Goal: Task Accomplishment & Management: Manage account settings

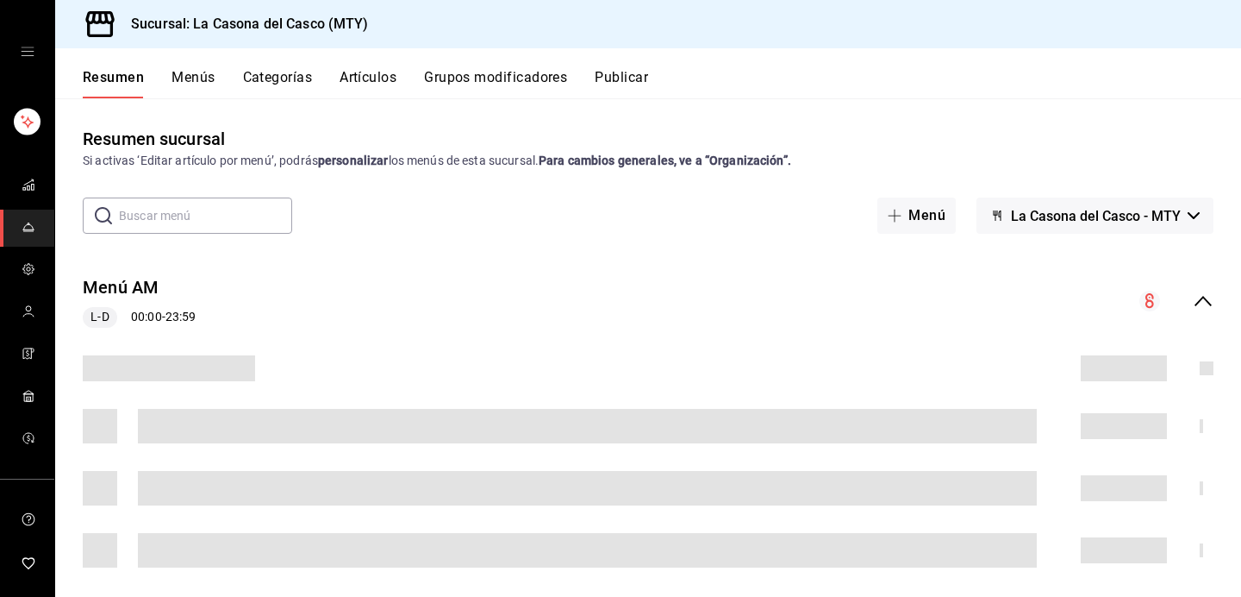
click at [381, 75] on button "Artículos" at bounding box center [368, 83] width 57 height 29
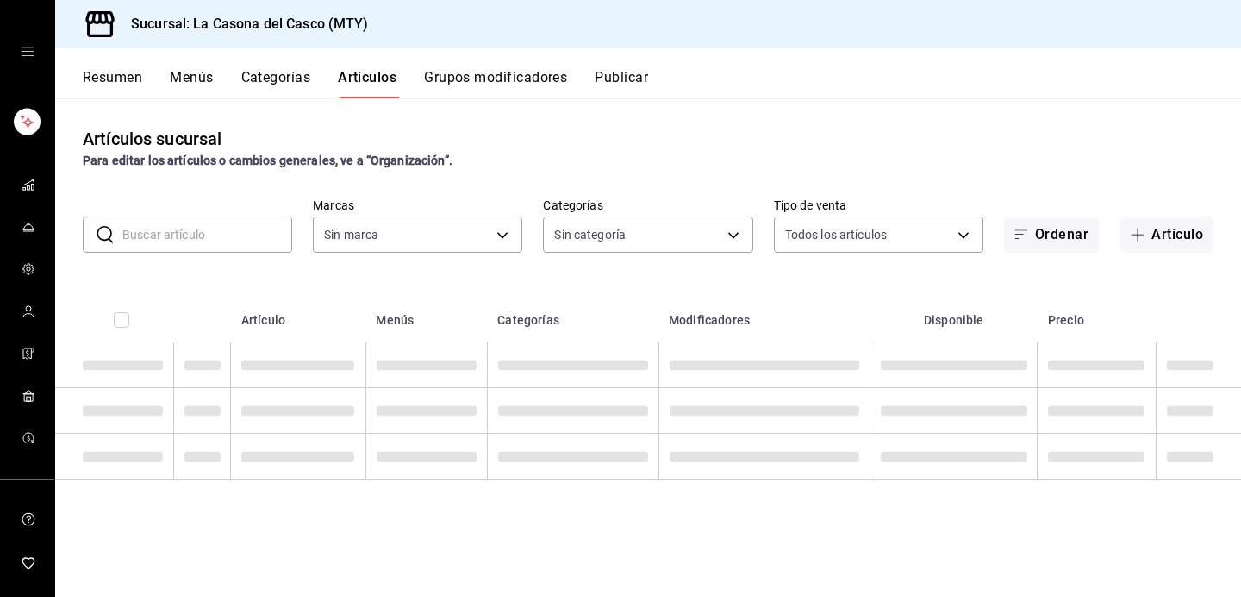
type input "7e4e7643-bc2c-442b-8a2a-9b04da6139a5"
click at [205, 241] on input "text" at bounding box center [207, 234] width 170 height 34
type input "8b44ccb5-5a02-4d1f-a502-a2ce013969f6,02854608-b90f-40f3-95a4-70698f67f6bc,dd866…"
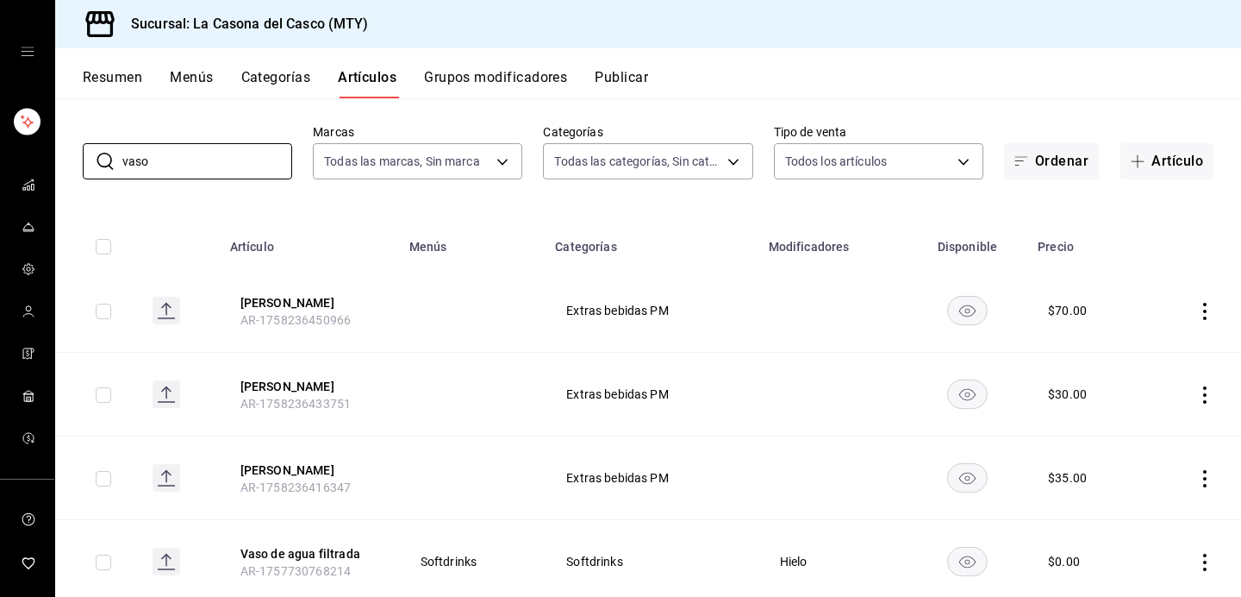
scroll to position [57, 0]
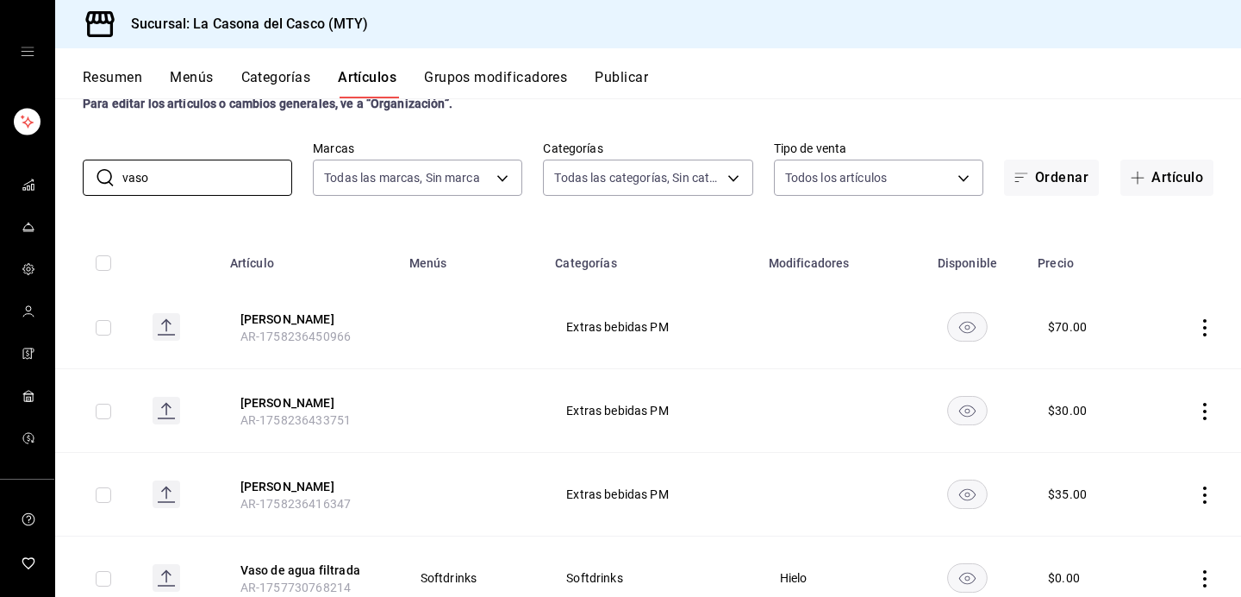
type input "vaso"
click at [274, 82] on button "Categorías" at bounding box center [276, 83] width 70 height 29
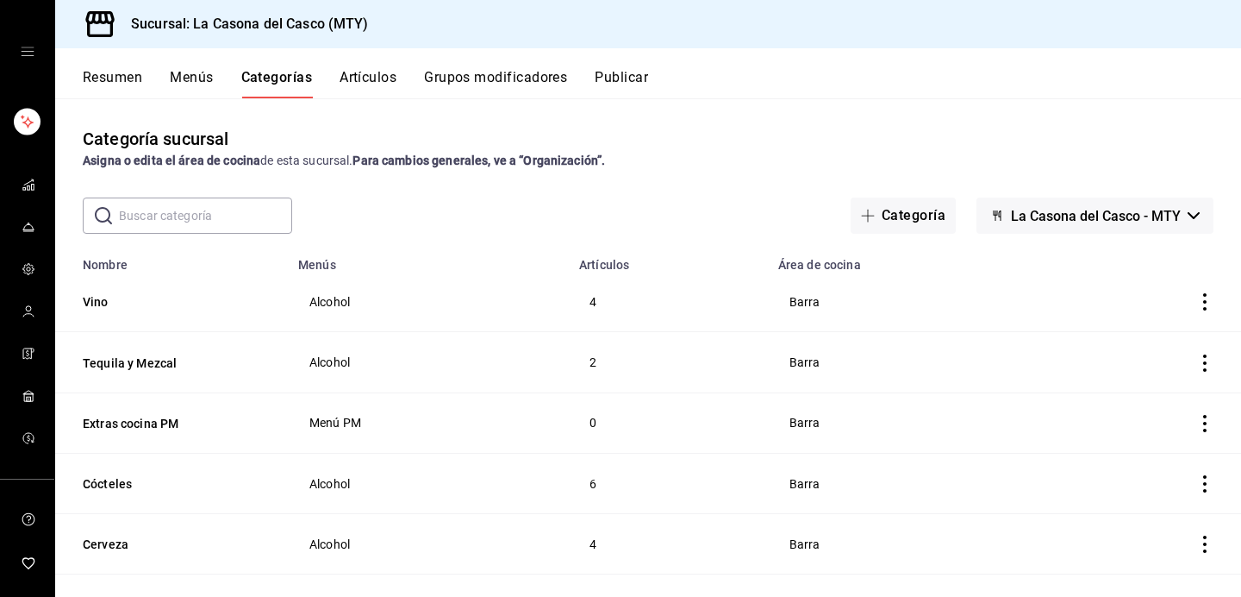
click at [193, 75] on button "Menús" at bounding box center [191, 83] width 43 height 29
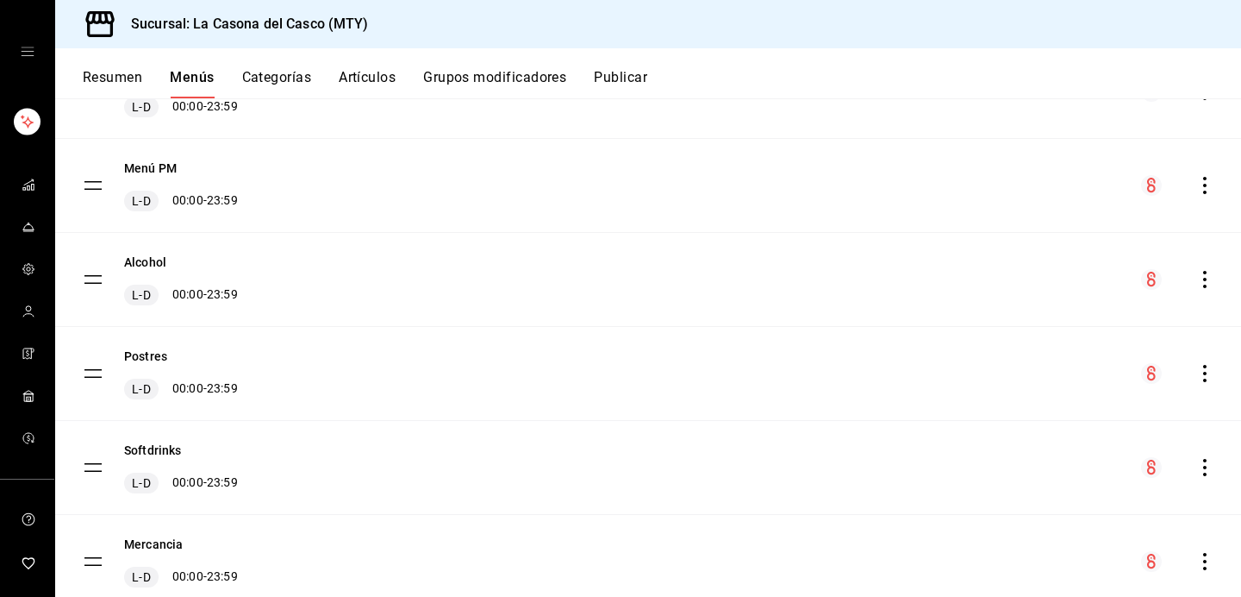
scroll to position [294, 0]
click at [154, 170] on button "Menú PM" at bounding box center [150, 170] width 53 height 17
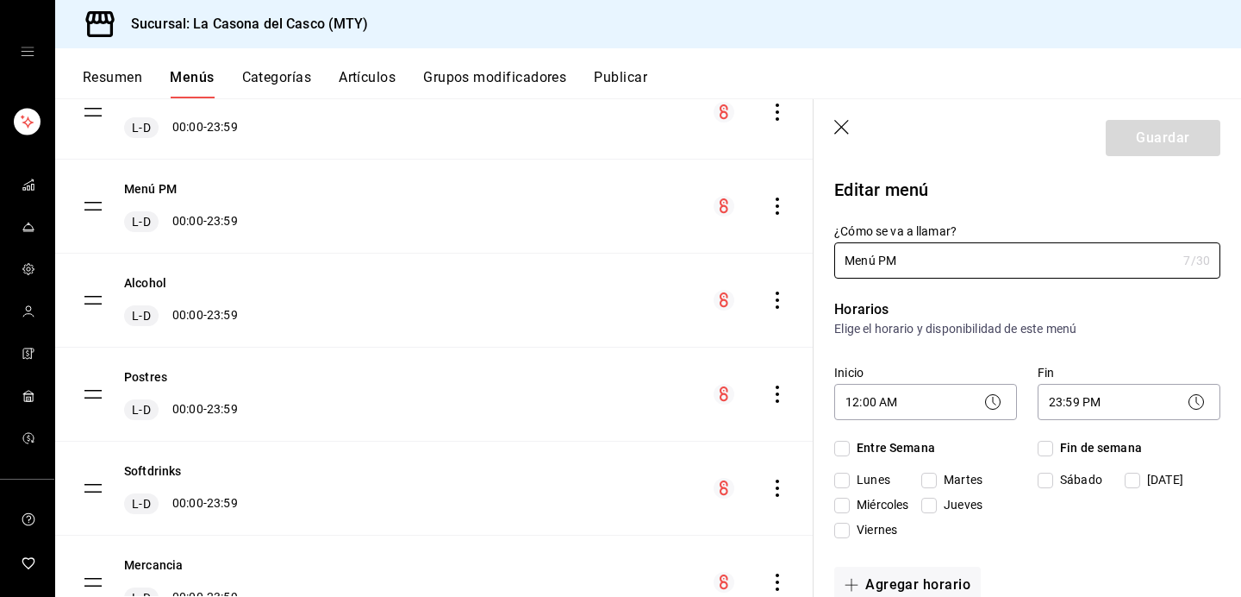
checkbox input "true"
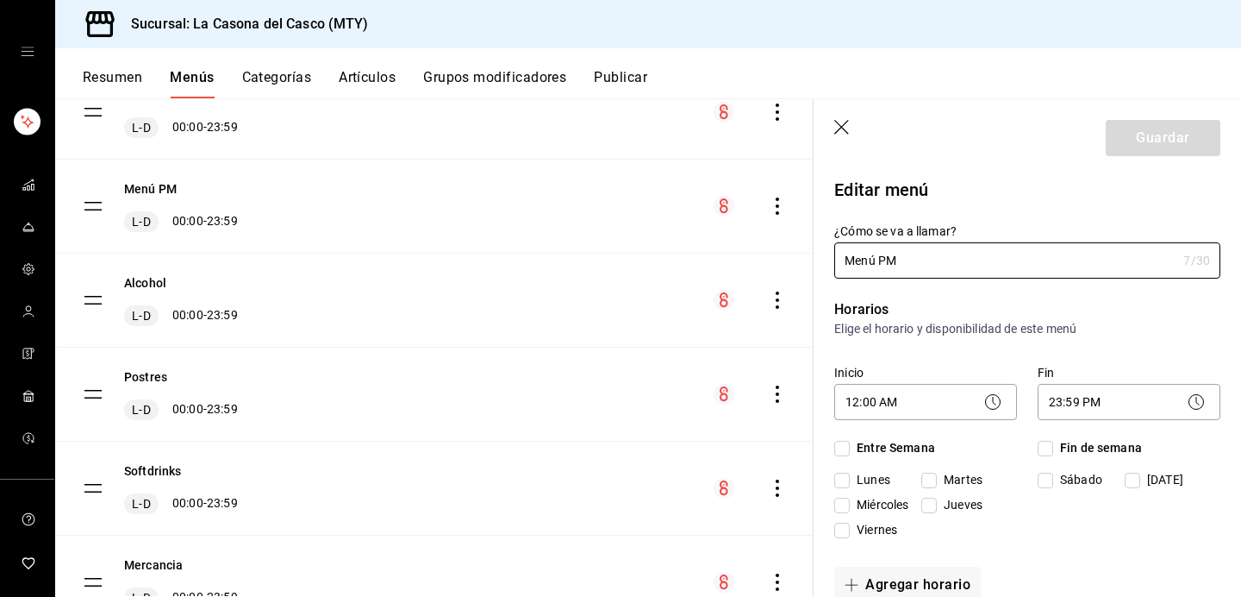
checkbox input "true"
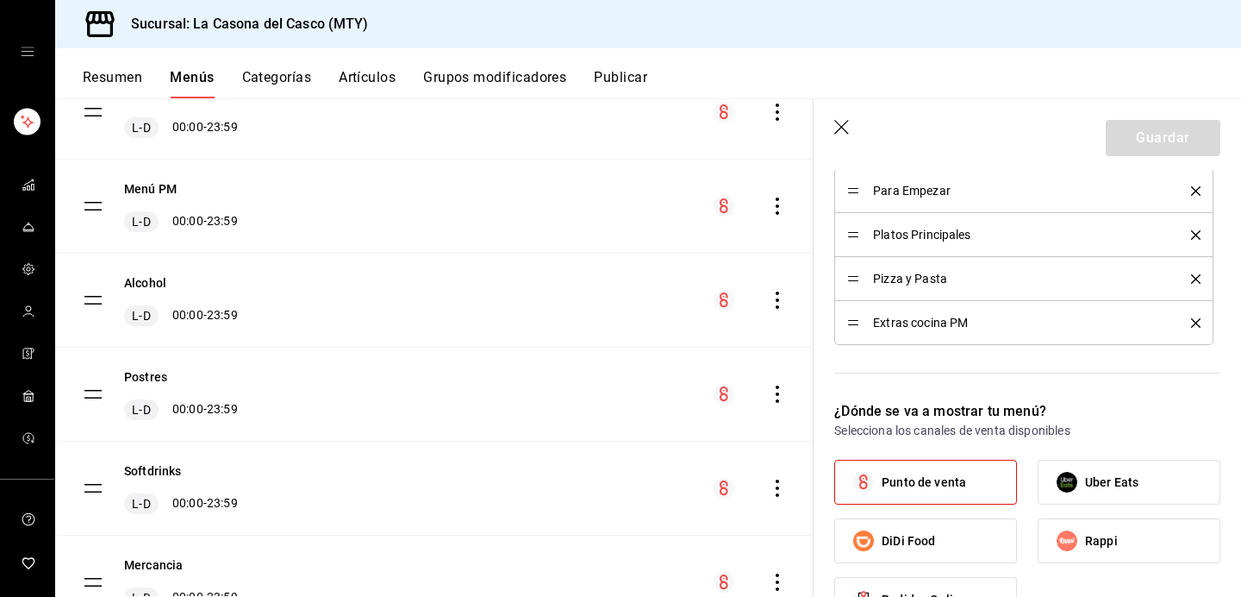
scroll to position [519, 0]
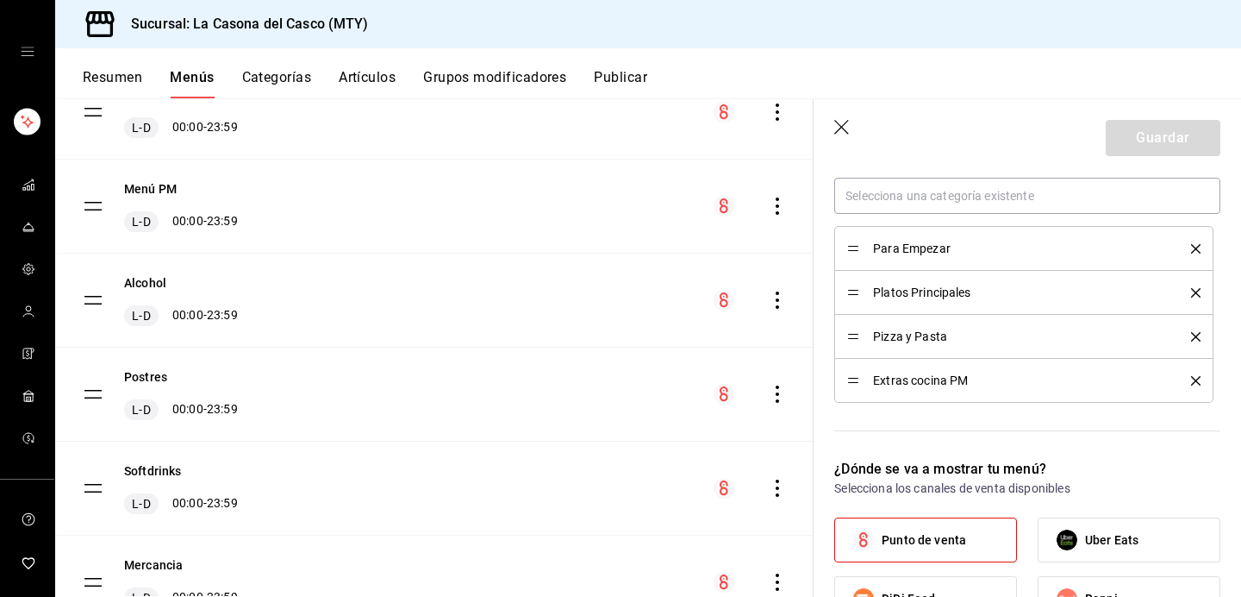
click at [381, 84] on button "Artículos" at bounding box center [367, 83] width 57 height 29
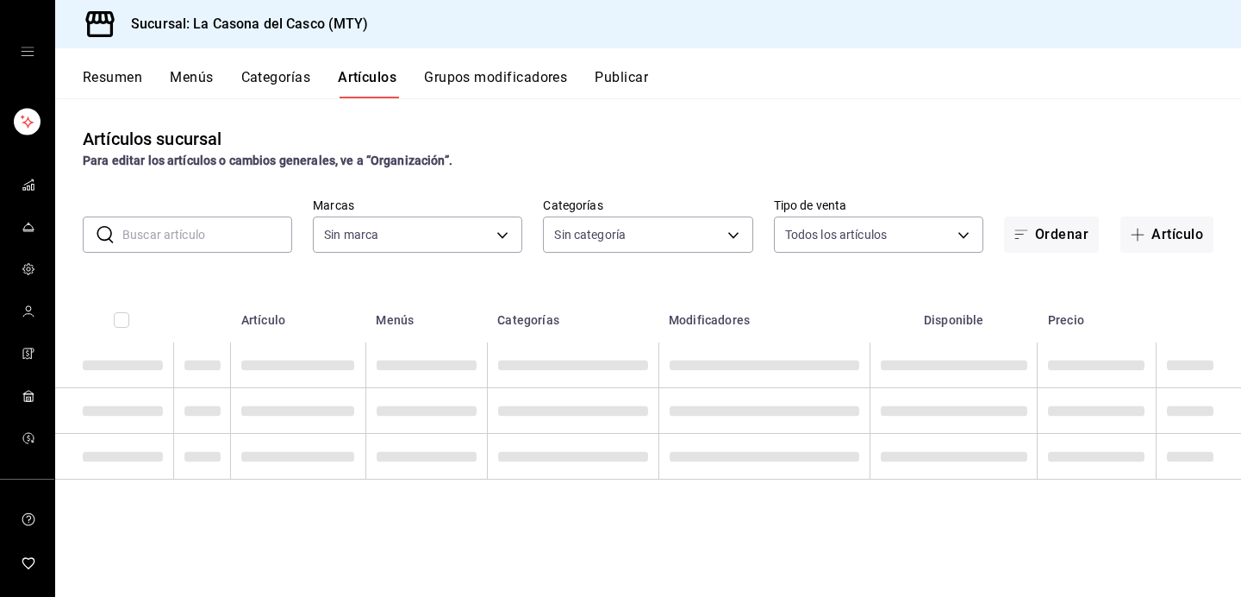
type input "7e4e7643-bc2c-442b-8a2a-9b04da6139a5"
click at [260, 90] on button "Categorías" at bounding box center [276, 83] width 70 height 29
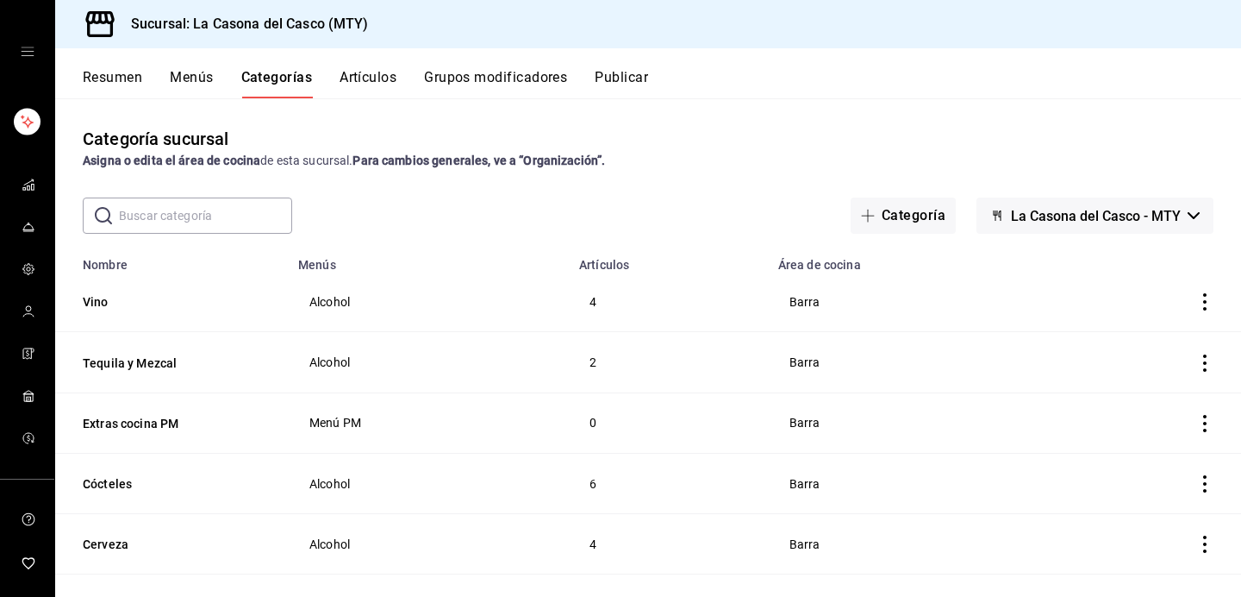
click at [356, 59] on div "Resumen Menús Categorías Artículos Grupos modificadores Publicar" at bounding box center [648, 73] width 1186 height 50
click at [356, 62] on div "Resumen Menús Categorías Artículos Grupos modificadores Publicar" at bounding box center [648, 73] width 1186 height 50
click at [356, 70] on button "Artículos" at bounding box center [368, 83] width 57 height 29
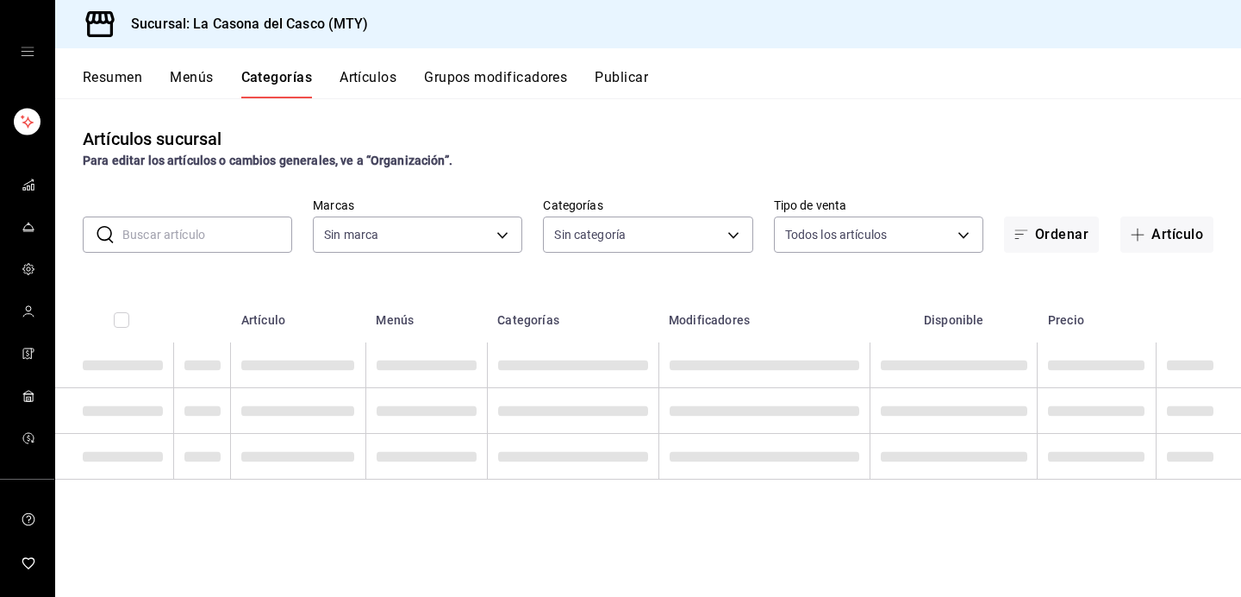
type input "8b44ccb5-5a02-4d1f-a502-a2ce013969f6,02854608-b90f-40f3-95a4-70698f67f6bc,dd866…"
type input "7e4e7643-bc2c-442b-8a2a-9b04da6139a5"
click at [170, 240] on input "text" at bounding box center [207, 234] width 170 height 34
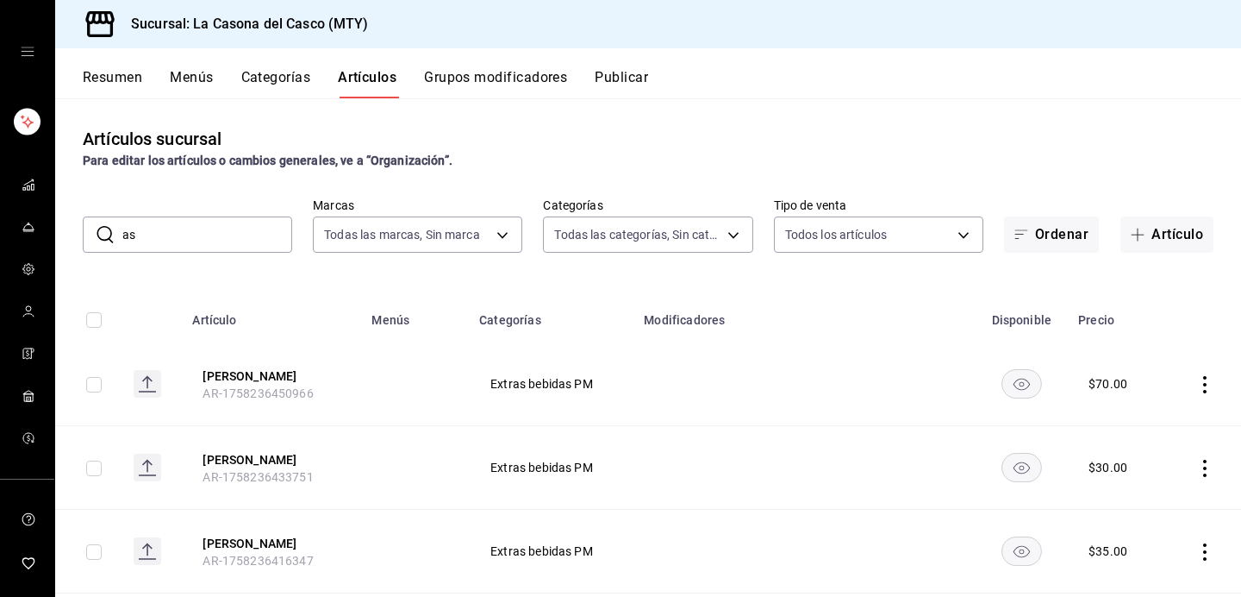
type input "a"
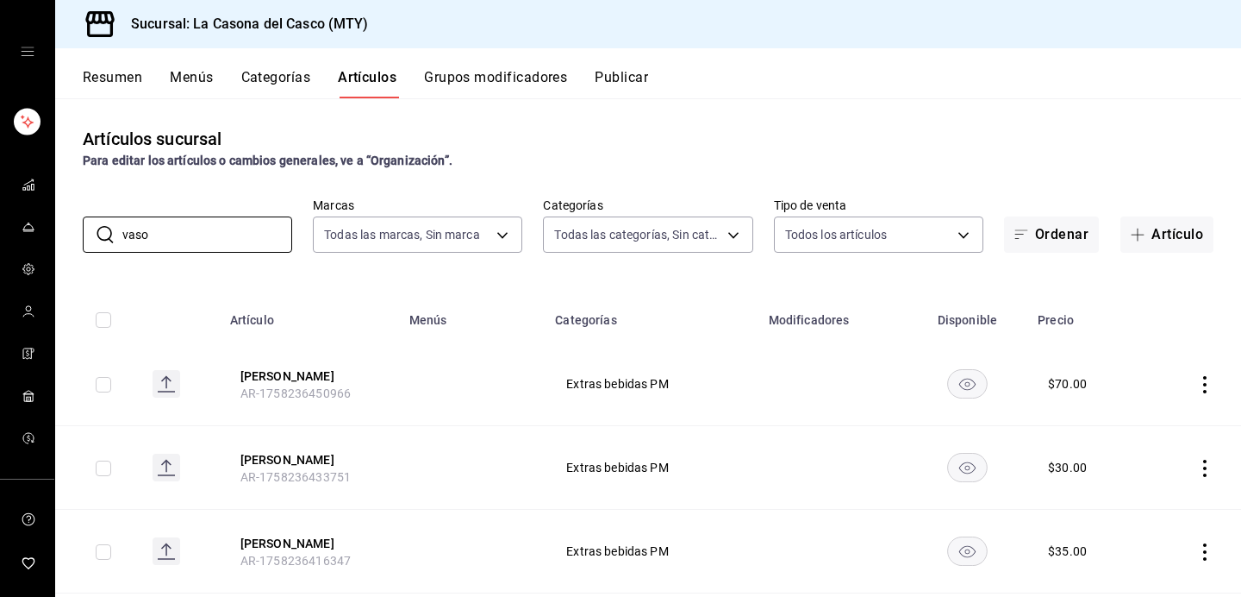
type input "vaso"
click at [601, 380] on span "Extras bebidas PM" at bounding box center [651, 384] width 170 height 12
click at [279, 371] on button "[PERSON_NAME]" at bounding box center [310, 375] width 138 height 17
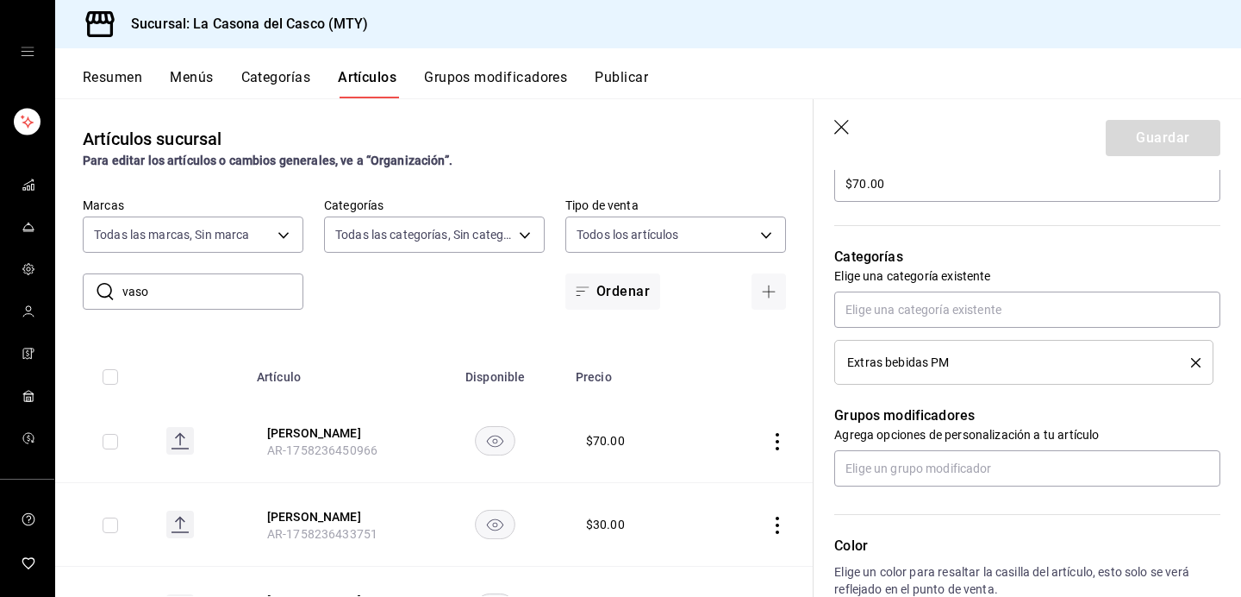
scroll to position [545, 0]
click at [940, 309] on input "text" at bounding box center [1027, 309] width 386 height 36
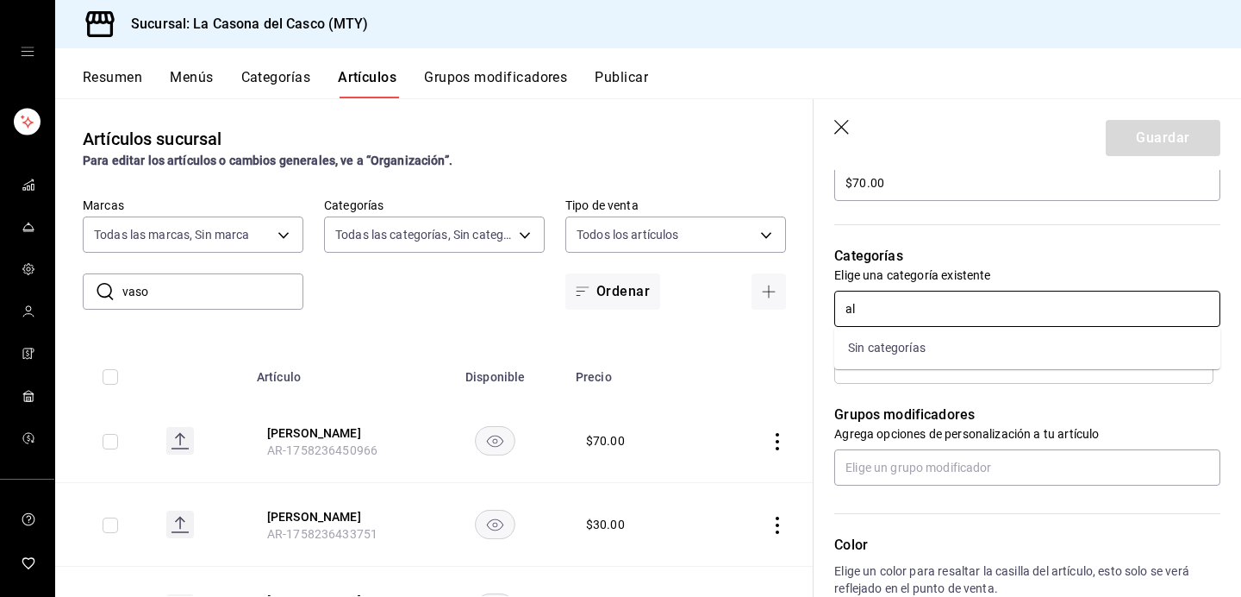
type input "a"
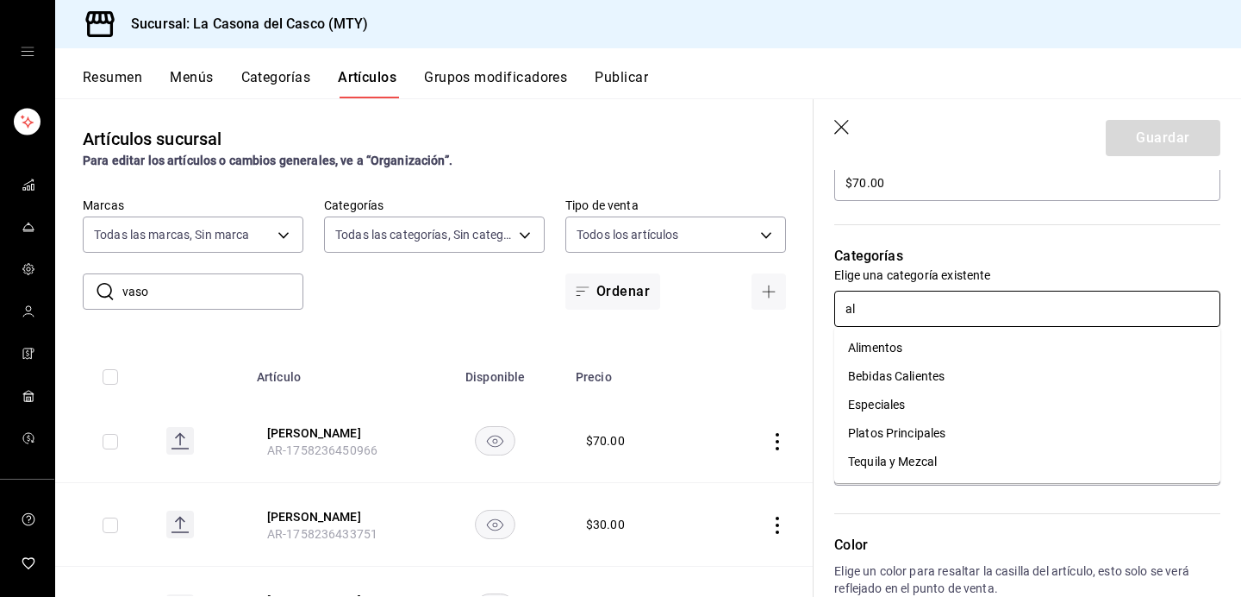
type input "a"
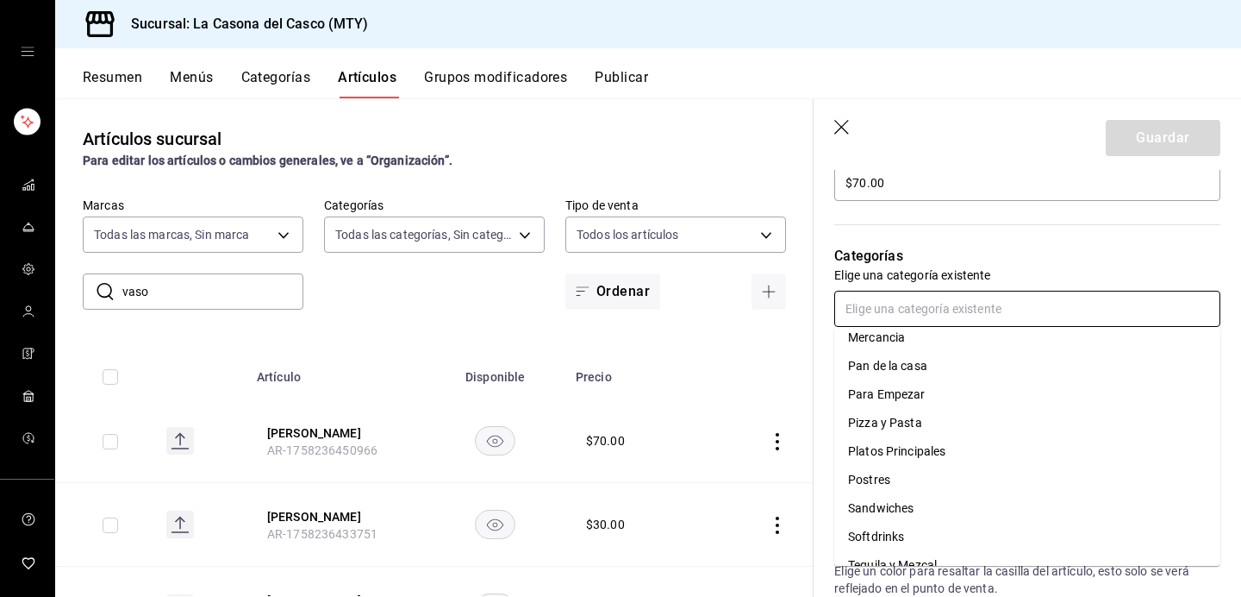
scroll to position [515, 0]
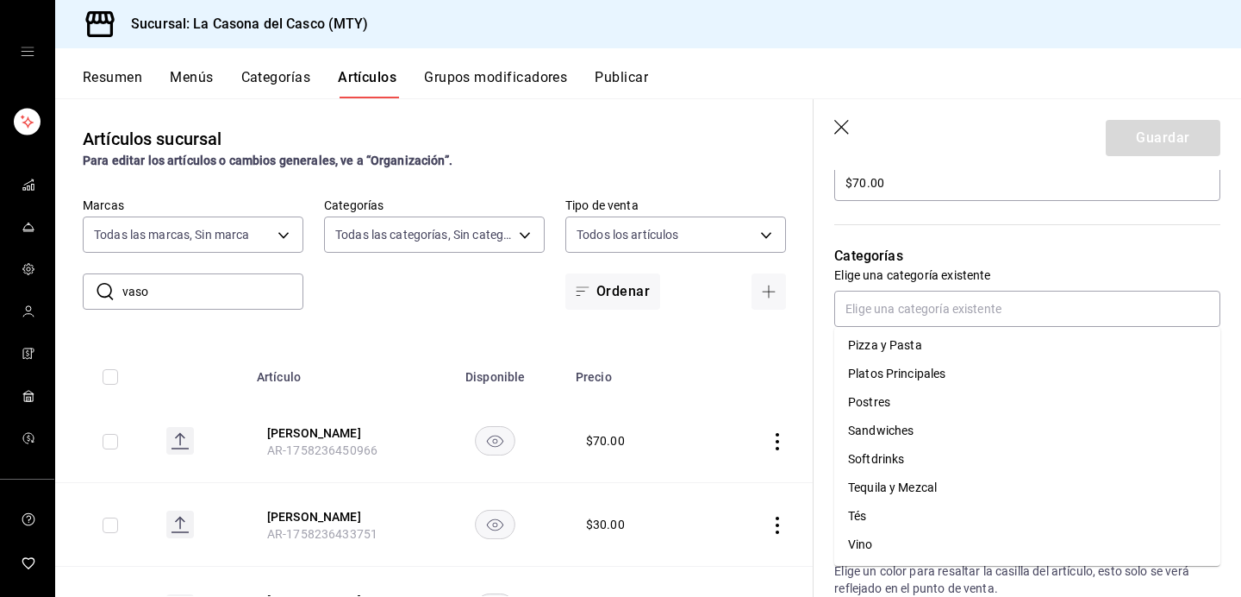
click at [189, 80] on button "Menús" at bounding box center [191, 83] width 43 height 29
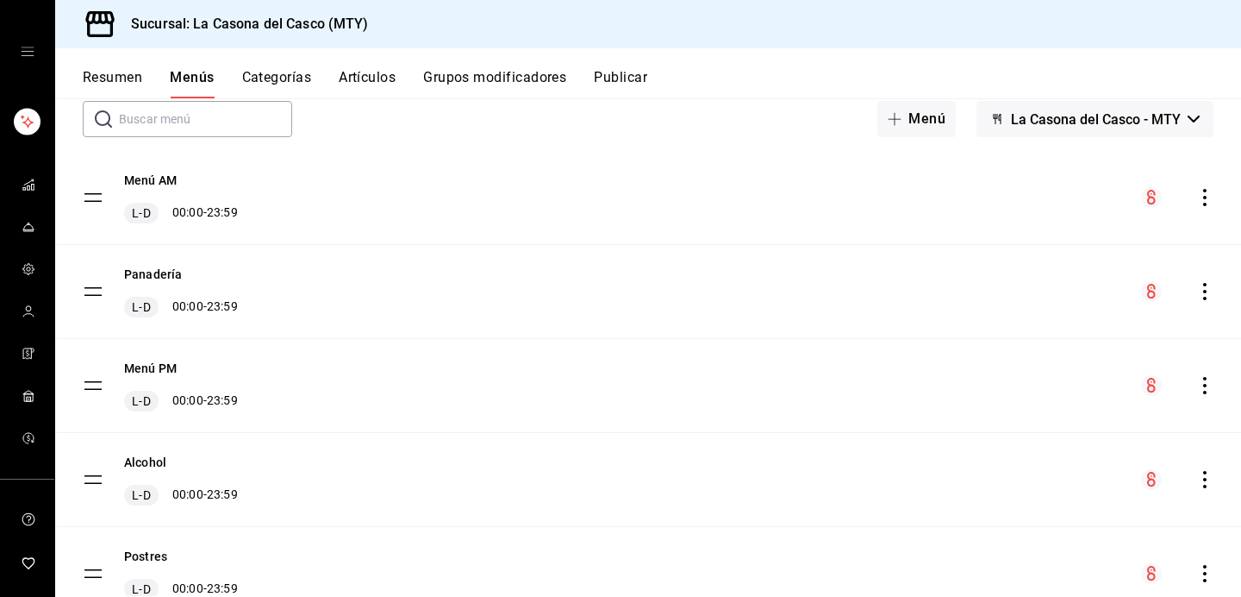
scroll to position [72, 0]
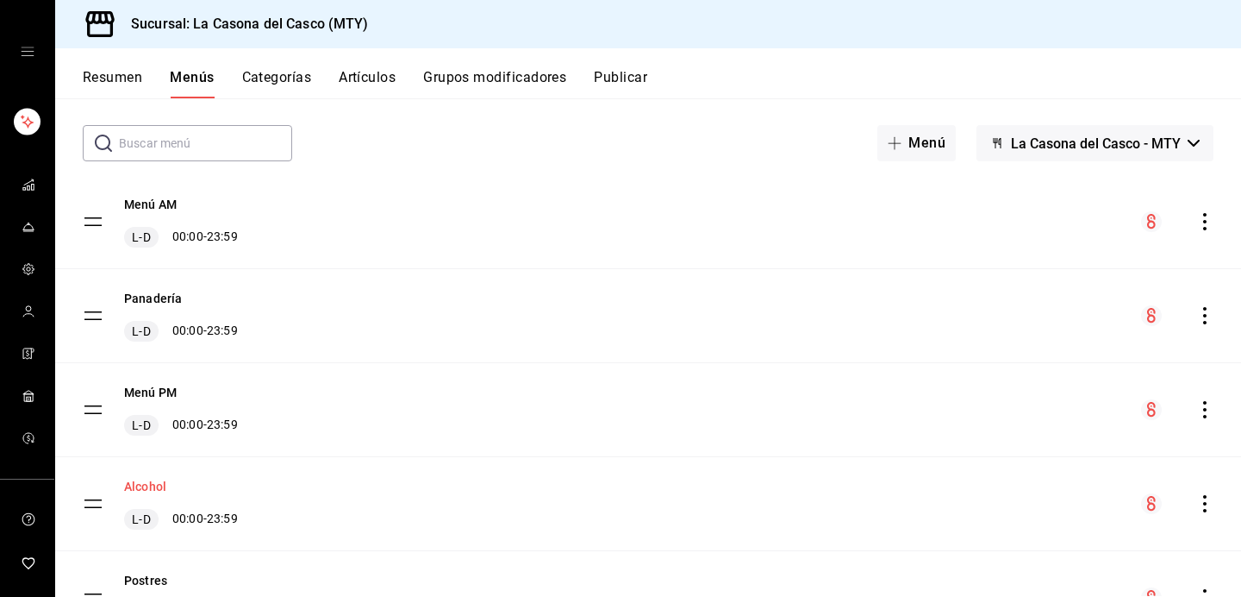
click at [137, 480] on button "Alcohol" at bounding box center [145, 486] width 42 height 17
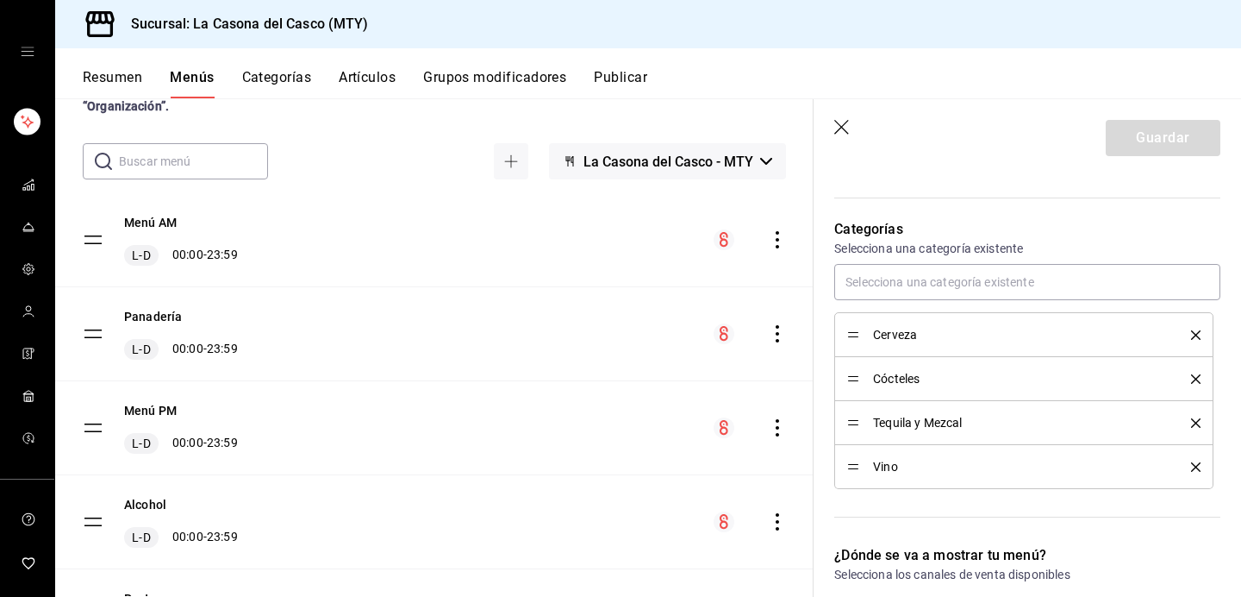
scroll to position [437, 0]
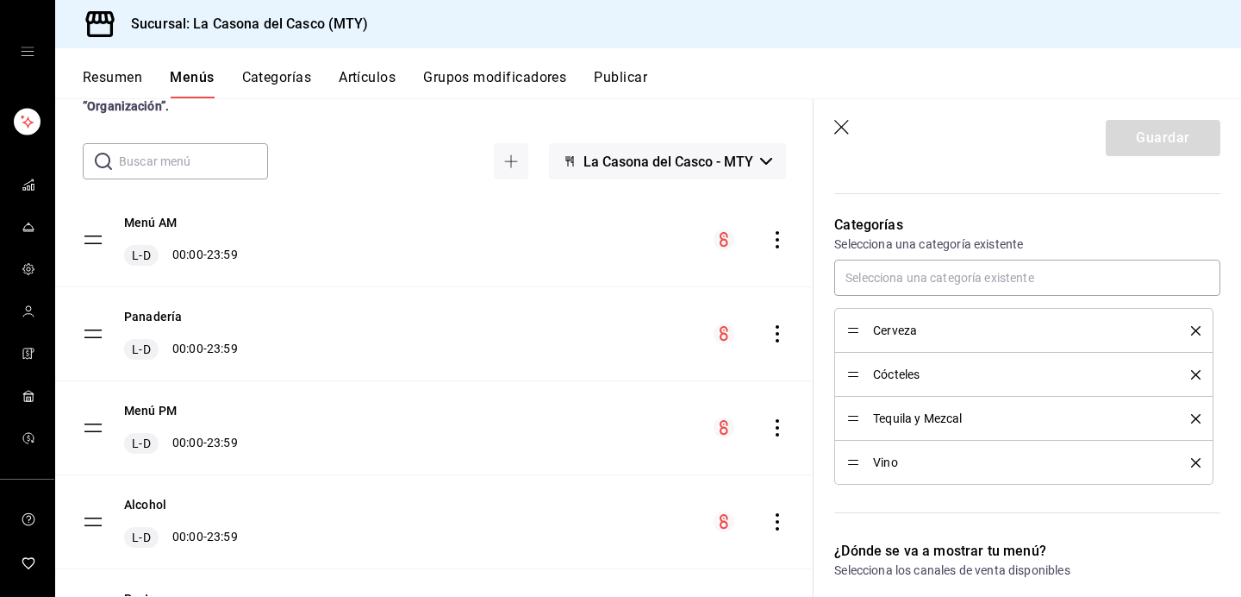
click at [357, 76] on button "Artículos" at bounding box center [367, 83] width 57 height 29
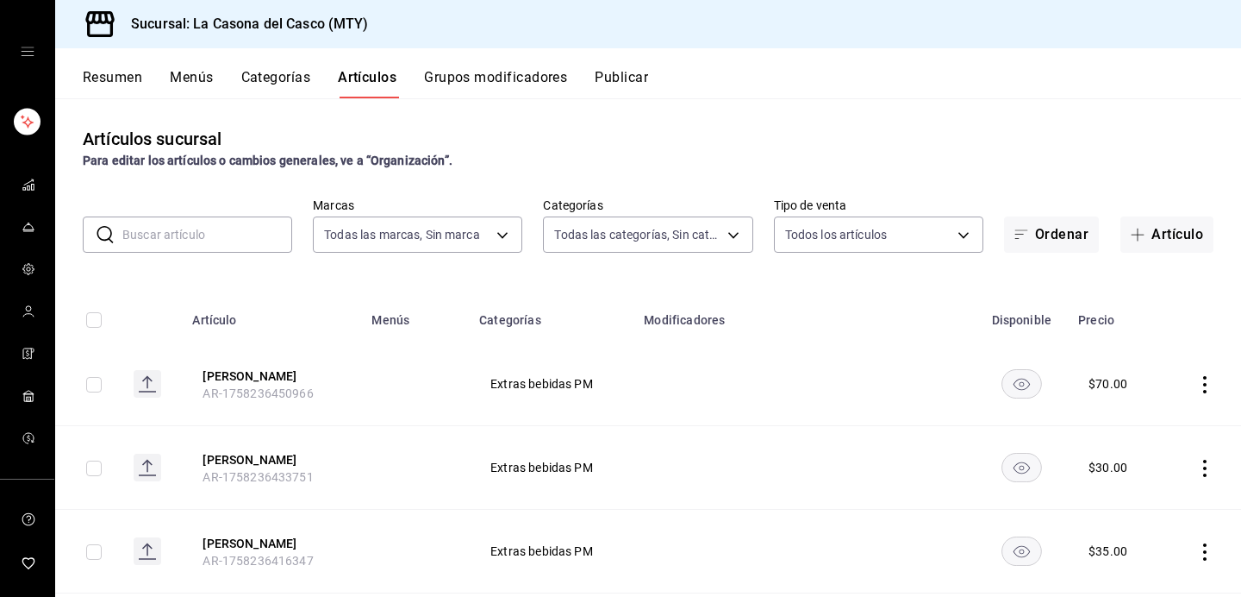
type input "7e4e7643-bc2c-442b-8a2a-9b04da6139a5"
type input "8b44ccb5-5a02-4d1f-a502-a2ce013969f6,02854608-b90f-40f3-95a4-70698f67f6bc,dd866…"
click at [261, 378] on button "[PERSON_NAME]" at bounding box center [272, 375] width 138 height 17
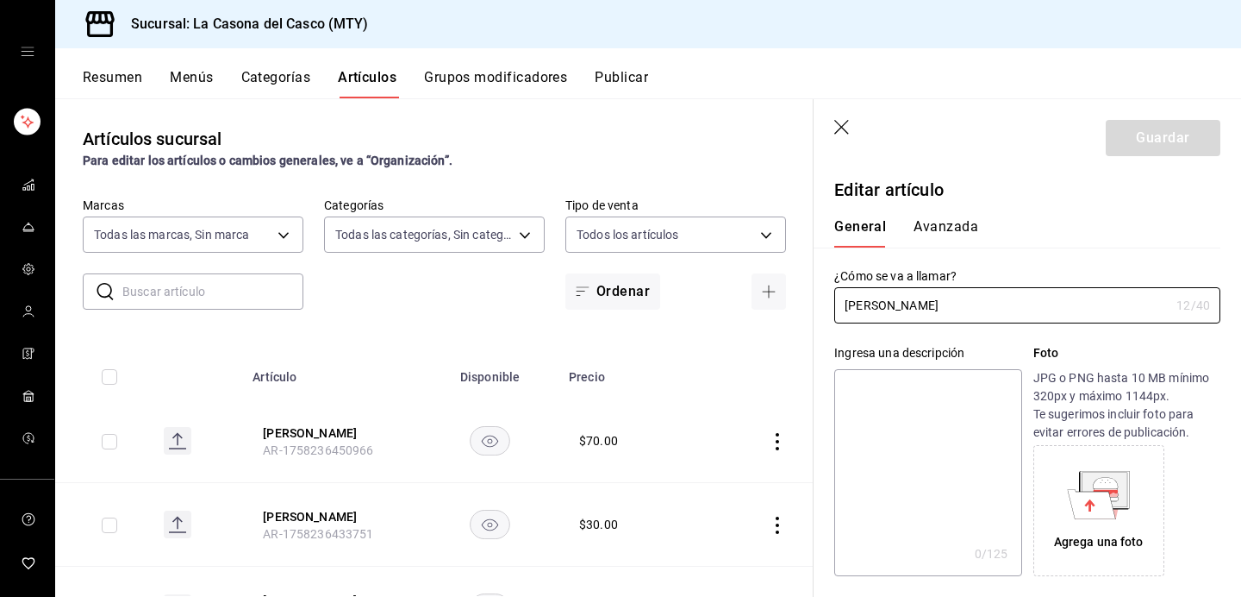
type input "$70.00"
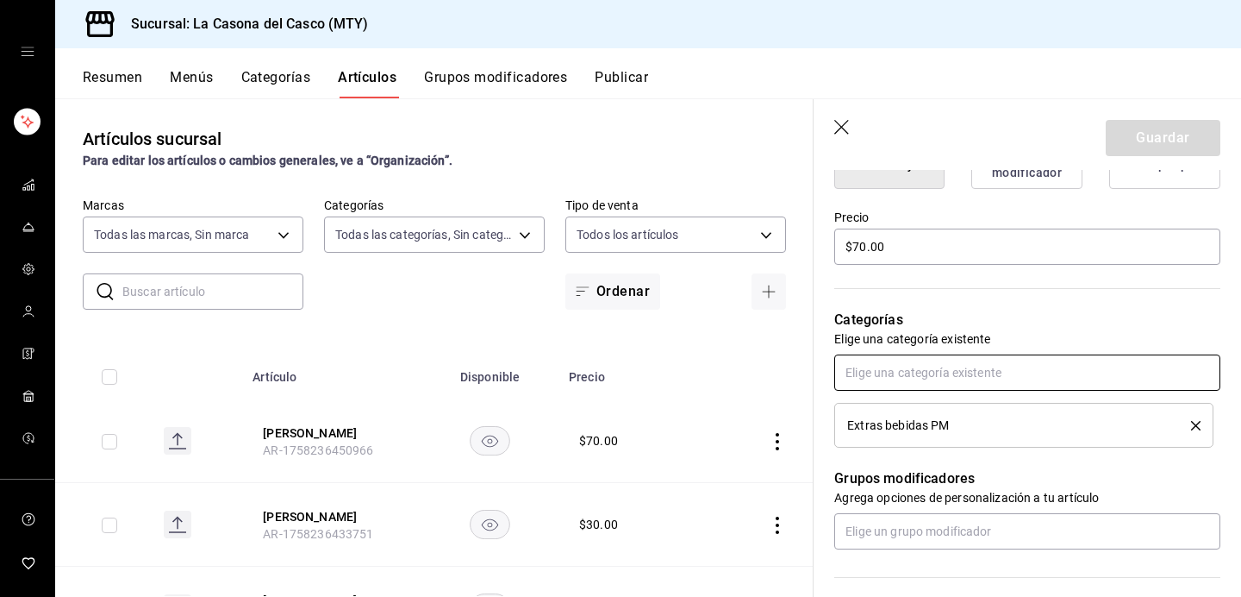
scroll to position [600, 0]
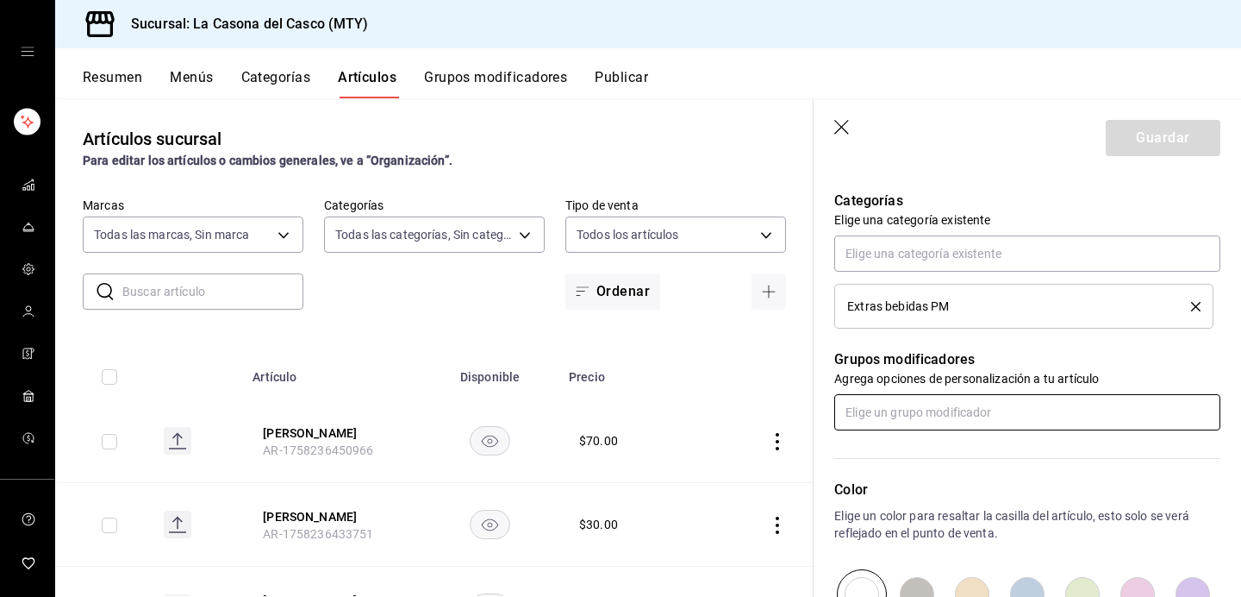
click at [899, 411] on input "text" at bounding box center [1027, 412] width 386 height 36
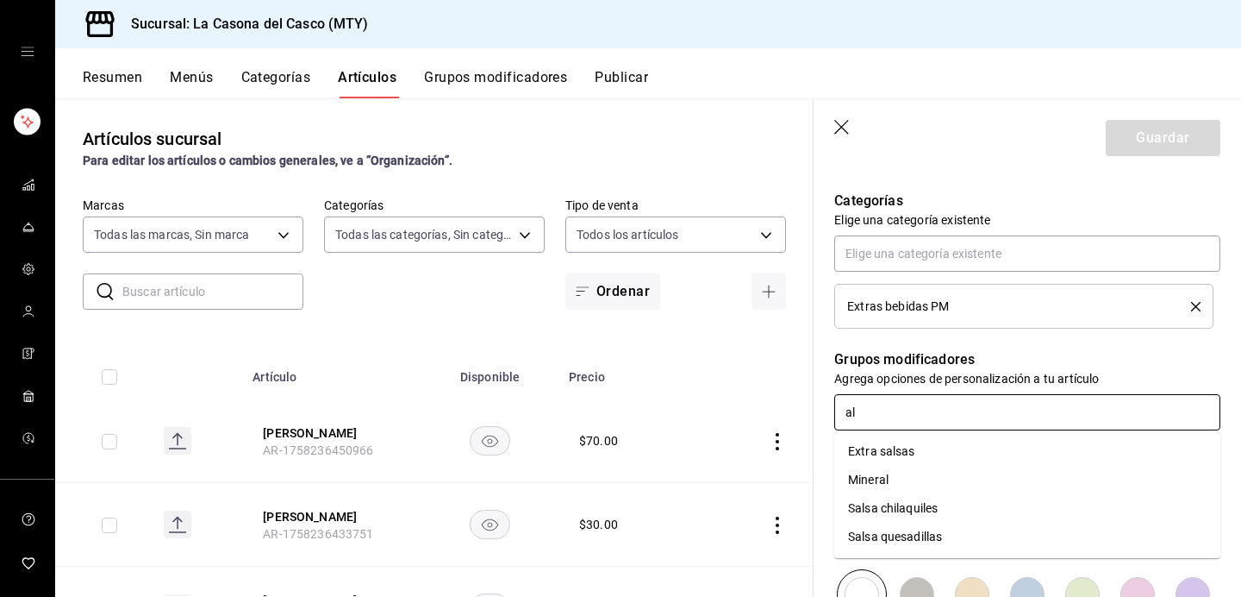
type input "a"
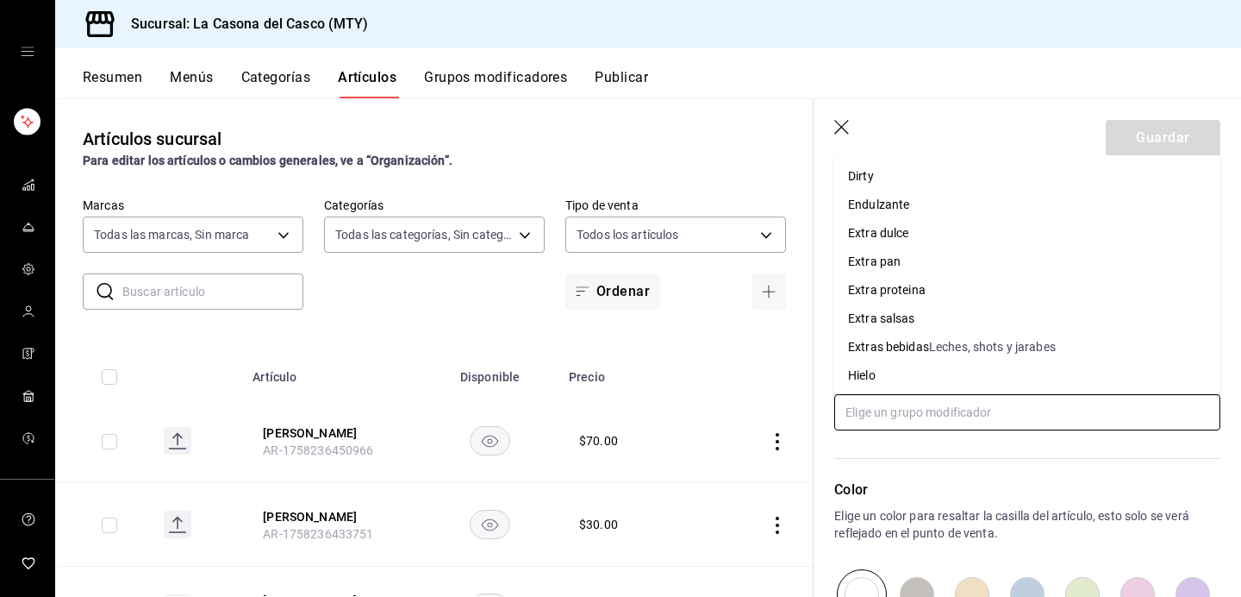
scroll to position [436, 0]
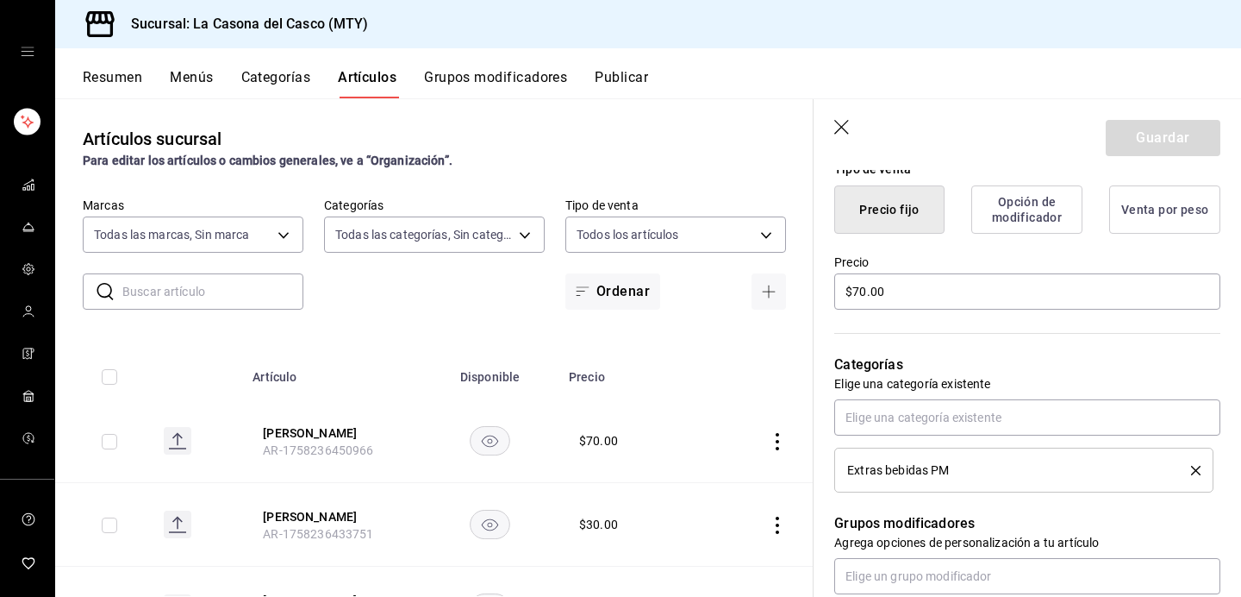
click at [962, 227] on div "Precio fijo Opción de modificador Venta por peso" at bounding box center [1027, 209] width 386 height 48
click at [890, 432] on input "text" at bounding box center [1027, 417] width 386 height 36
type input "cerv"
click at [897, 453] on li "Cerveza" at bounding box center [1027, 456] width 386 height 28
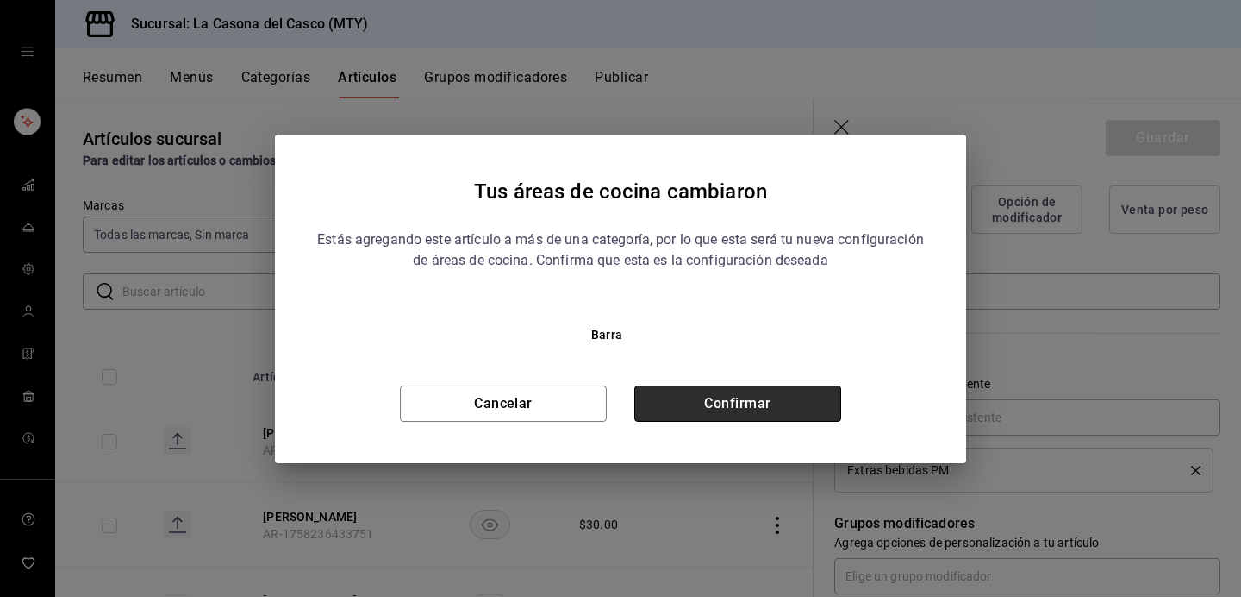
click at [747, 402] on button "Confirmar" at bounding box center [737, 403] width 207 height 36
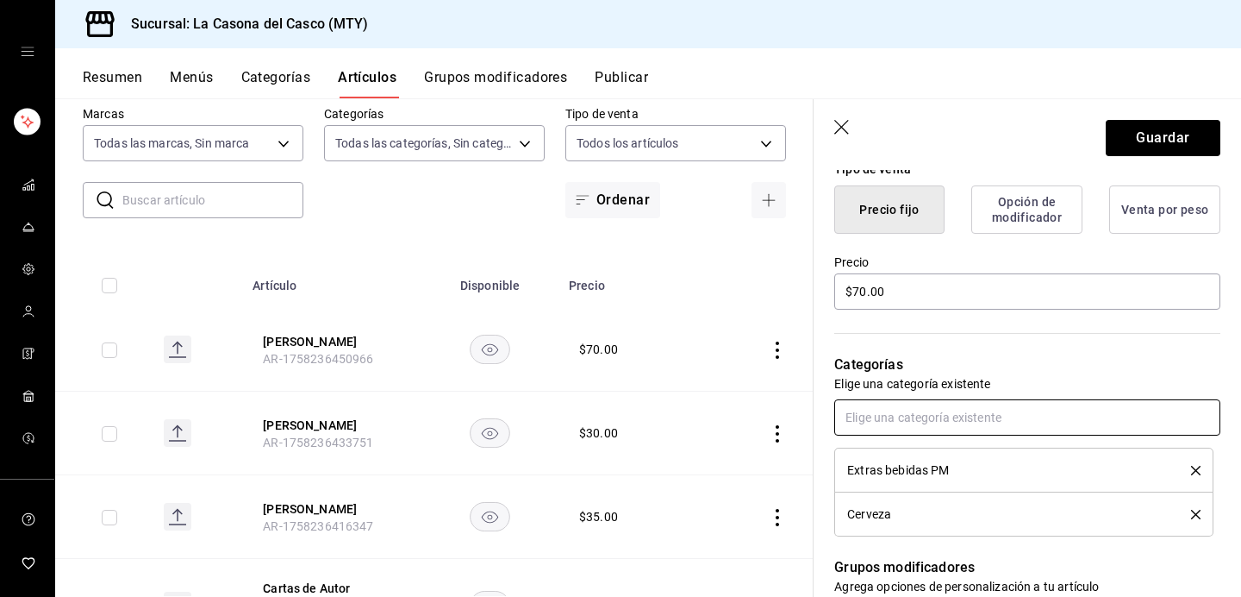
scroll to position [490, 0]
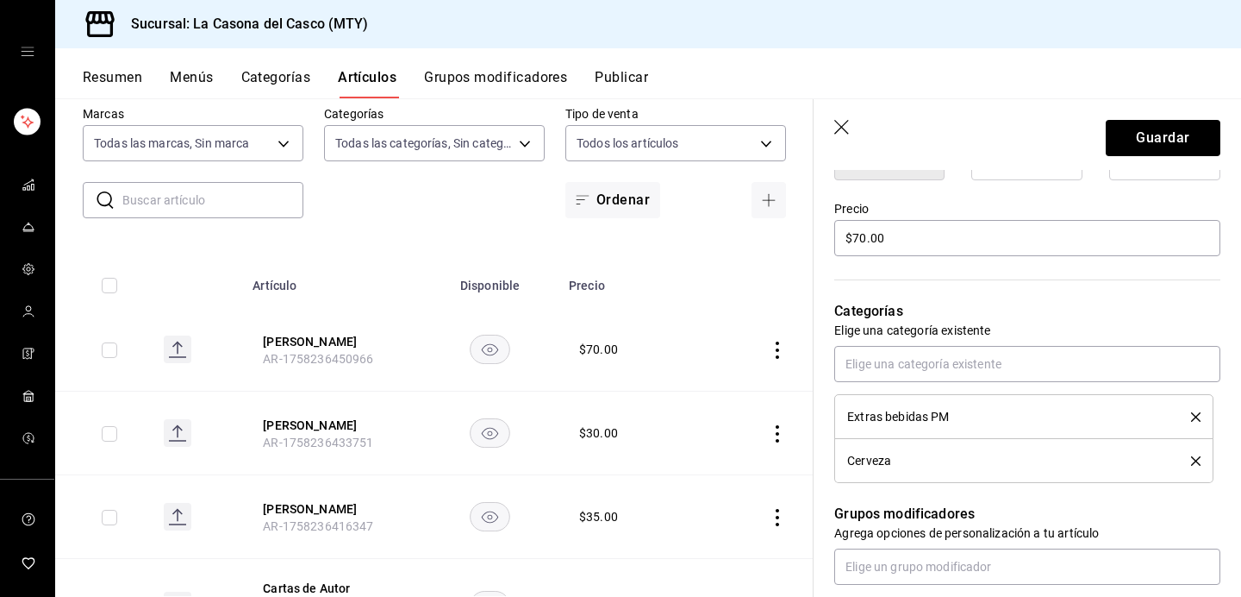
click at [1201, 419] on li "Extras bebidas PM" at bounding box center [1023, 416] width 379 height 45
click at [1194, 420] on icon "delete" at bounding box center [1195, 416] width 9 height 9
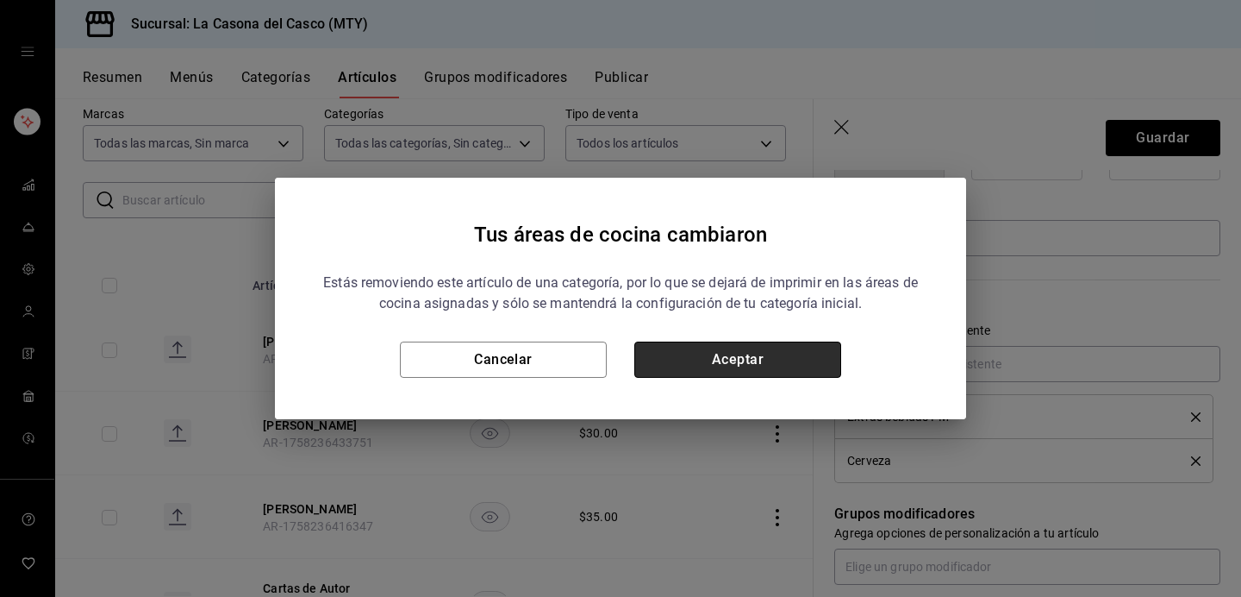
click at [803, 366] on button "Aceptar" at bounding box center [737, 359] width 207 height 36
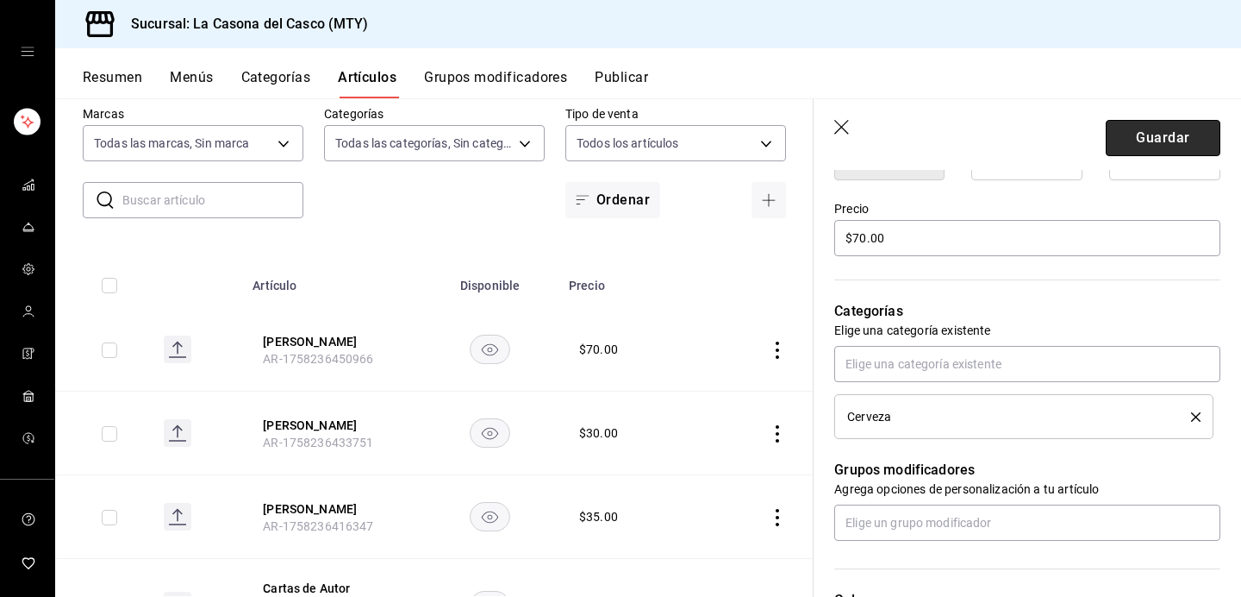
click at [1160, 140] on button "Guardar" at bounding box center [1163, 138] width 115 height 36
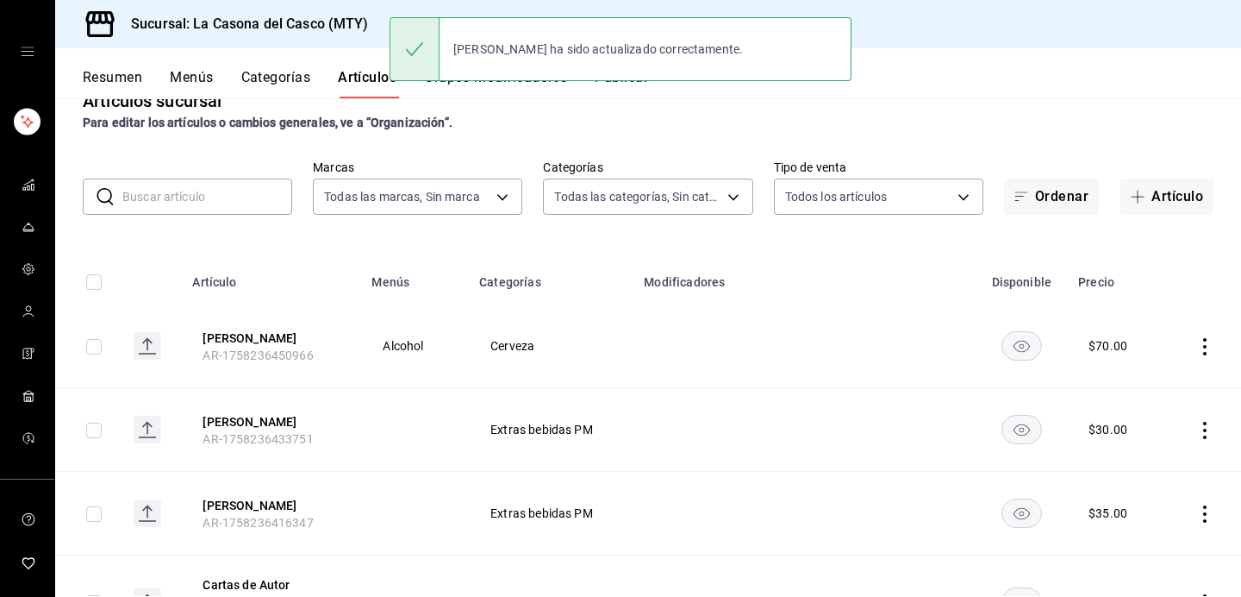
scroll to position [47, 0]
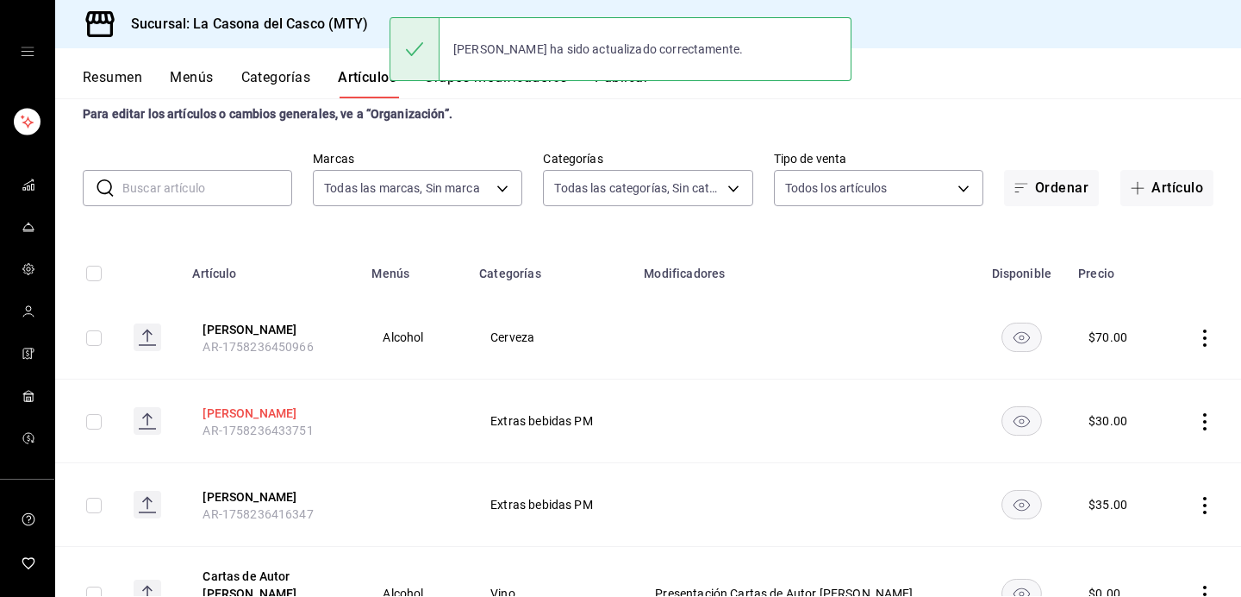
click at [278, 410] on button "[PERSON_NAME]" at bounding box center [272, 412] width 138 height 17
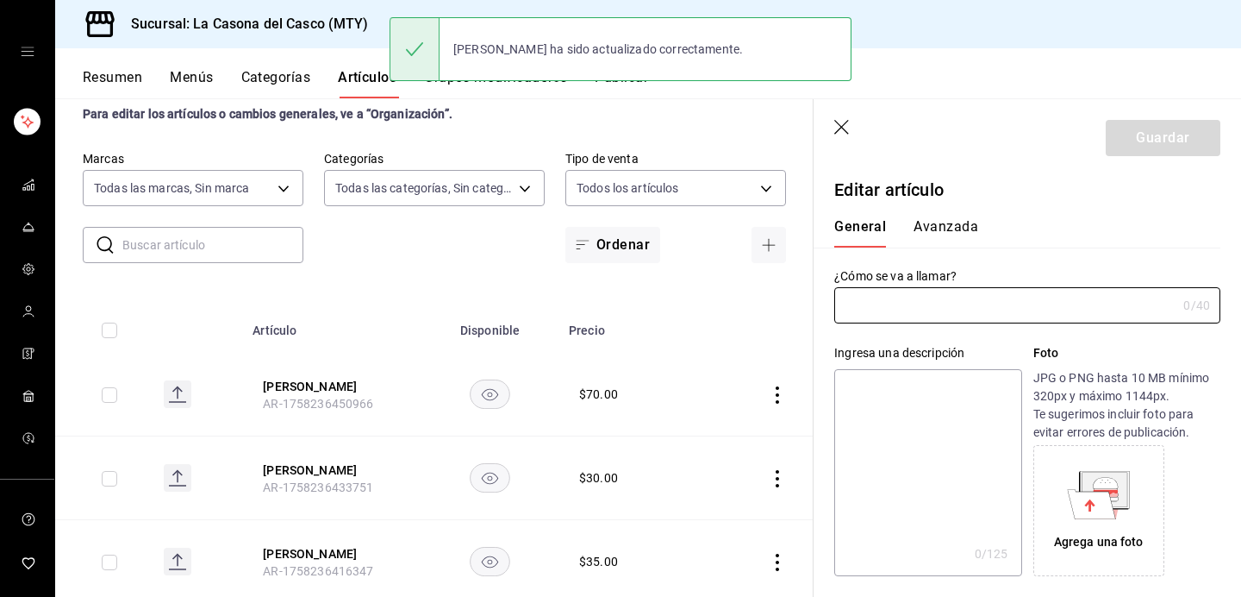
type input "[PERSON_NAME]"
type input "AR-1758236433751"
type input "$30.00"
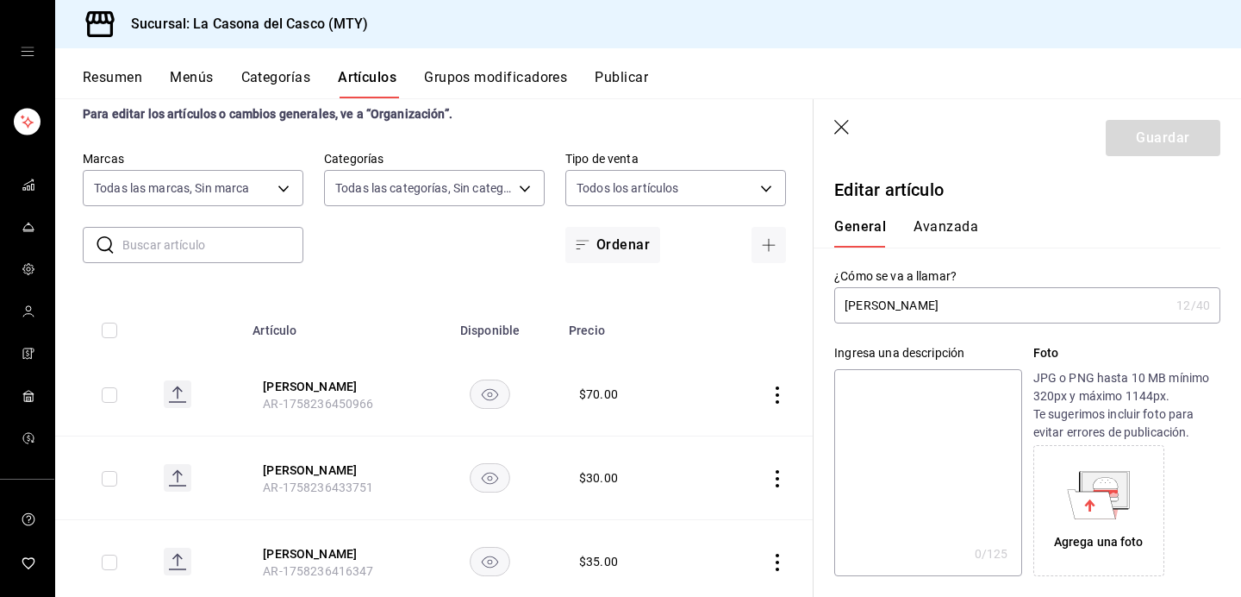
click at [898, 309] on input "[PERSON_NAME]" at bounding box center [1001, 305] width 335 height 34
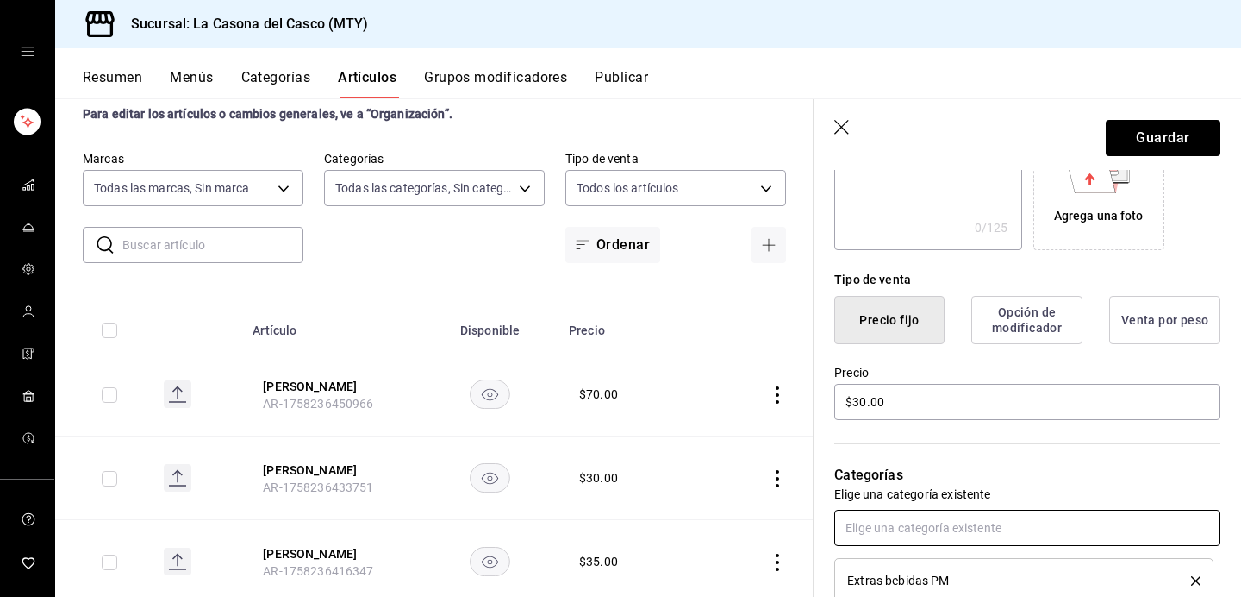
type input "[PERSON_NAME]"
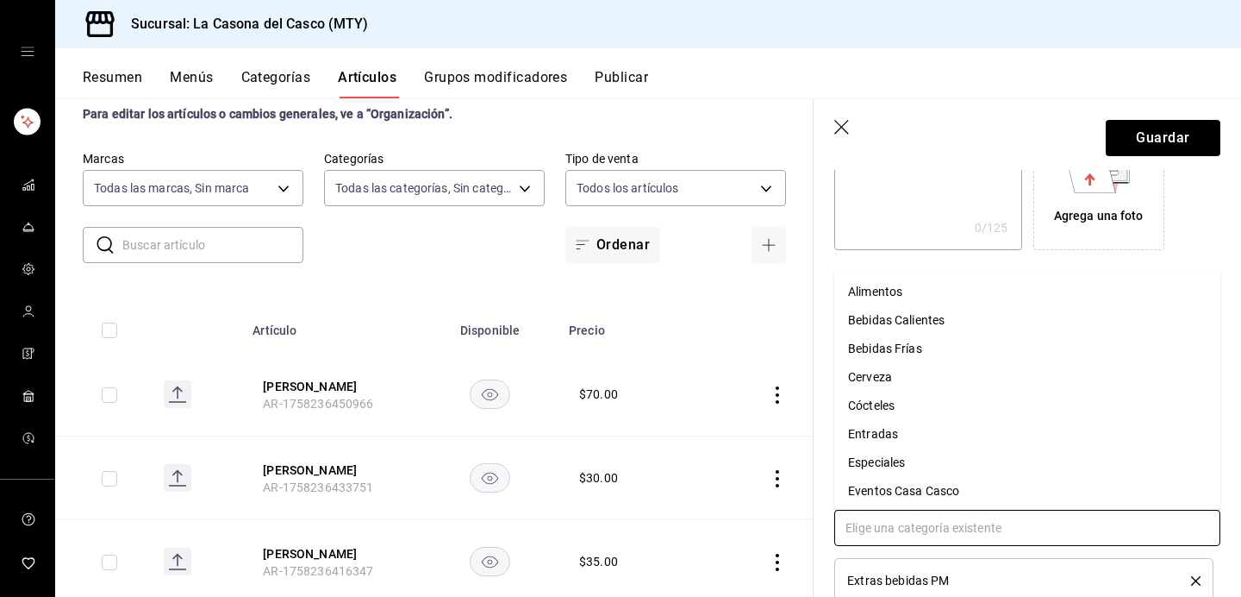
click at [896, 519] on input "text" at bounding box center [1027, 527] width 386 height 36
click at [903, 373] on li "Cerveza" at bounding box center [1027, 377] width 386 height 28
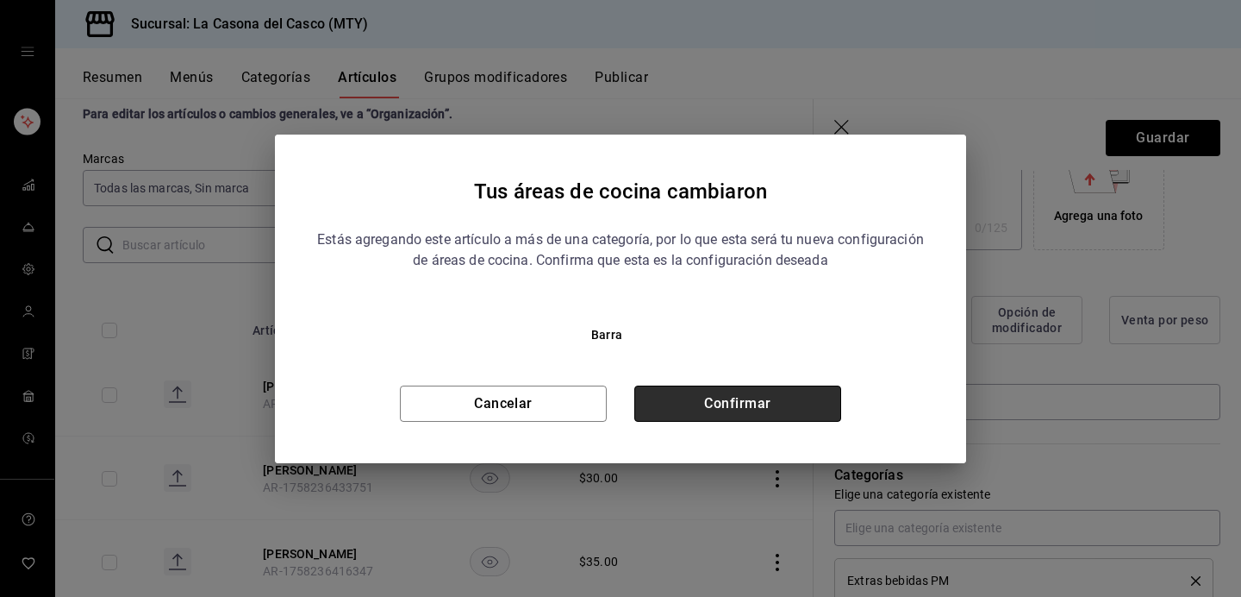
click at [756, 409] on button "Confirmar" at bounding box center [737, 403] width 207 height 36
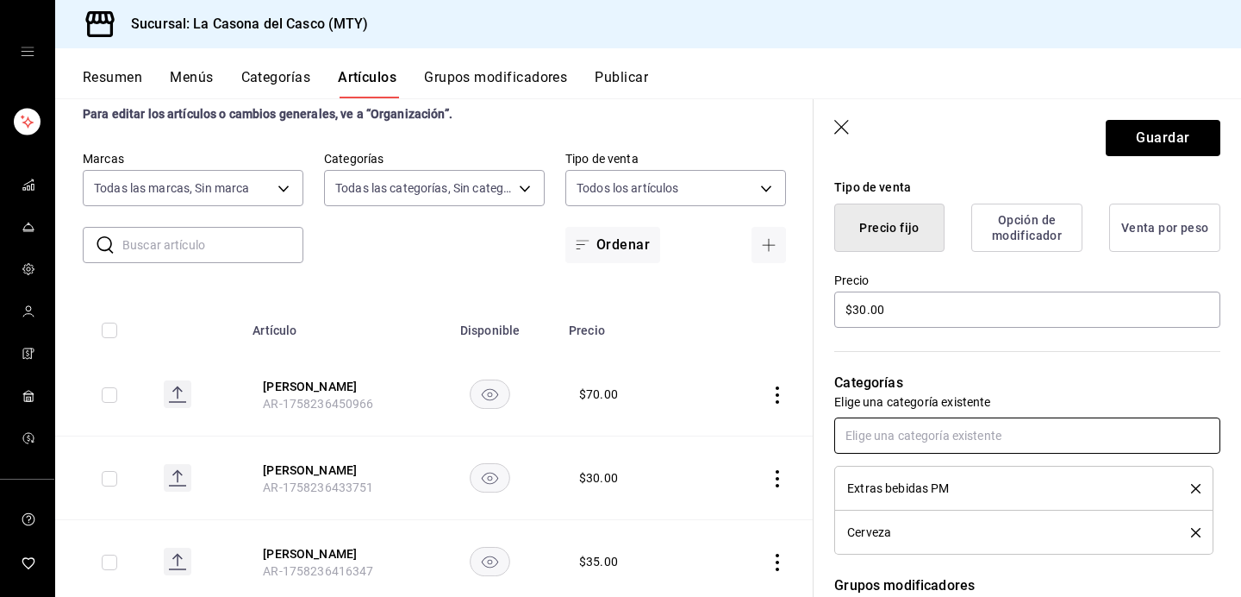
scroll to position [445, 0]
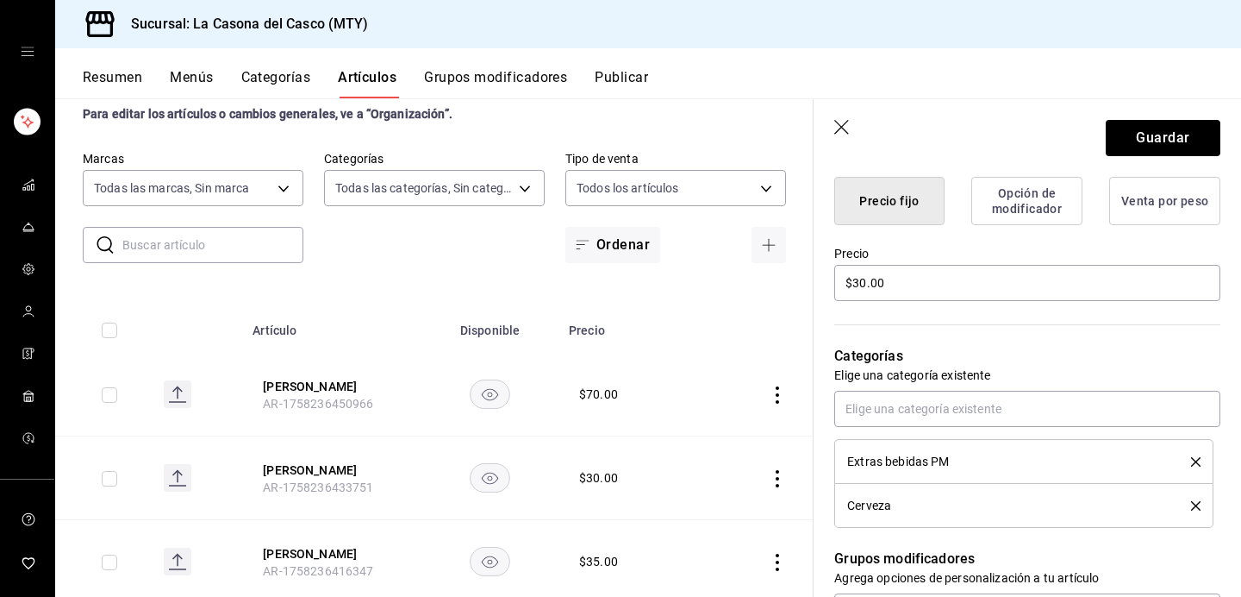
click at [1194, 462] on icon "delete" at bounding box center [1195, 461] width 9 height 9
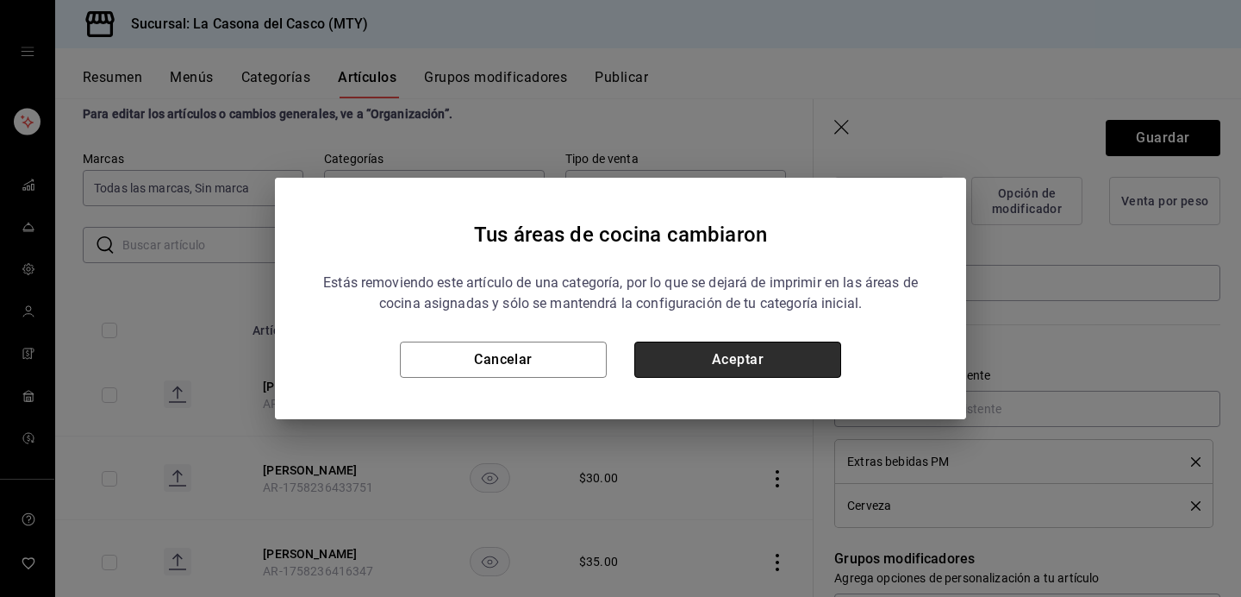
click at [794, 364] on button "Aceptar" at bounding box center [737, 359] width 207 height 36
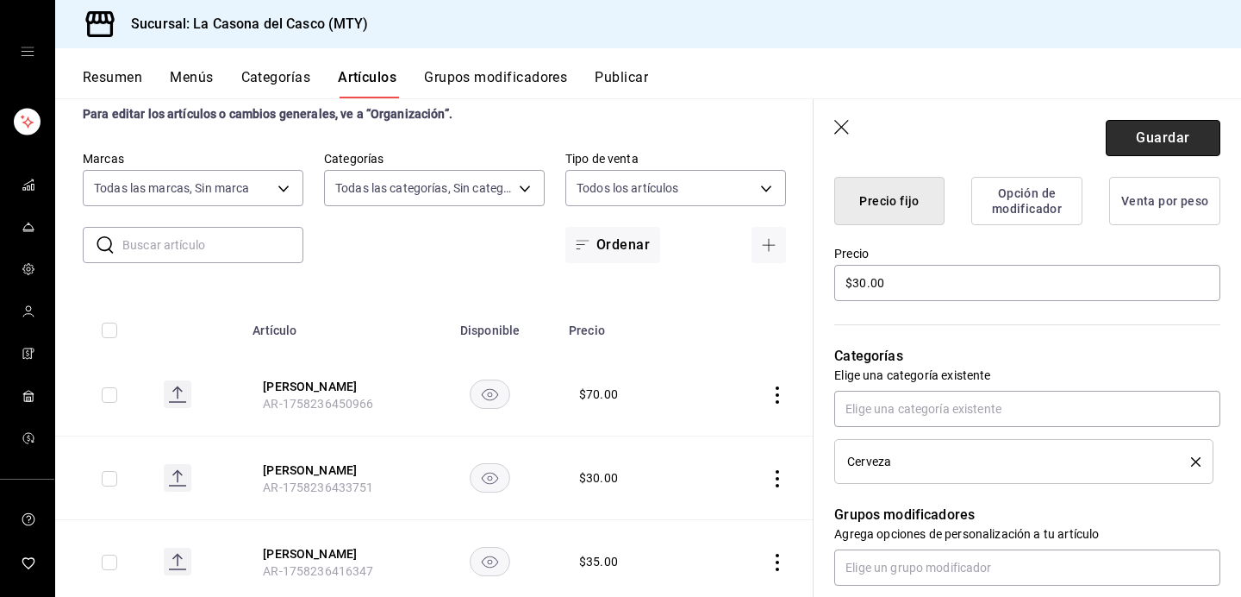
click at [1189, 144] on button "Guardar" at bounding box center [1163, 138] width 115 height 36
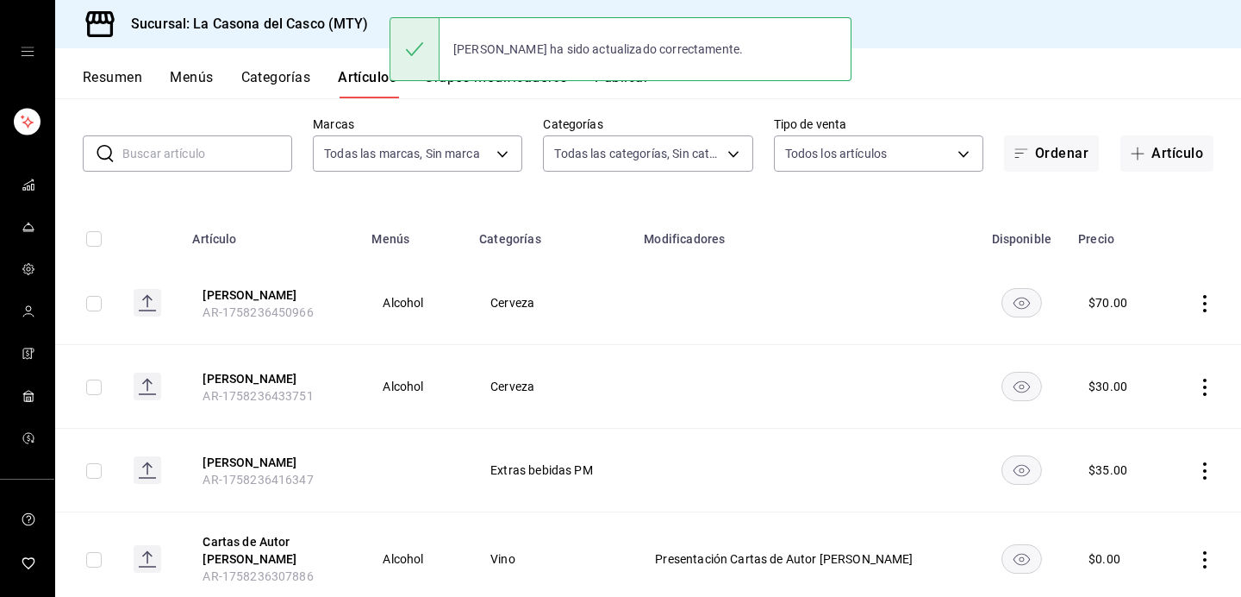
scroll to position [135, 0]
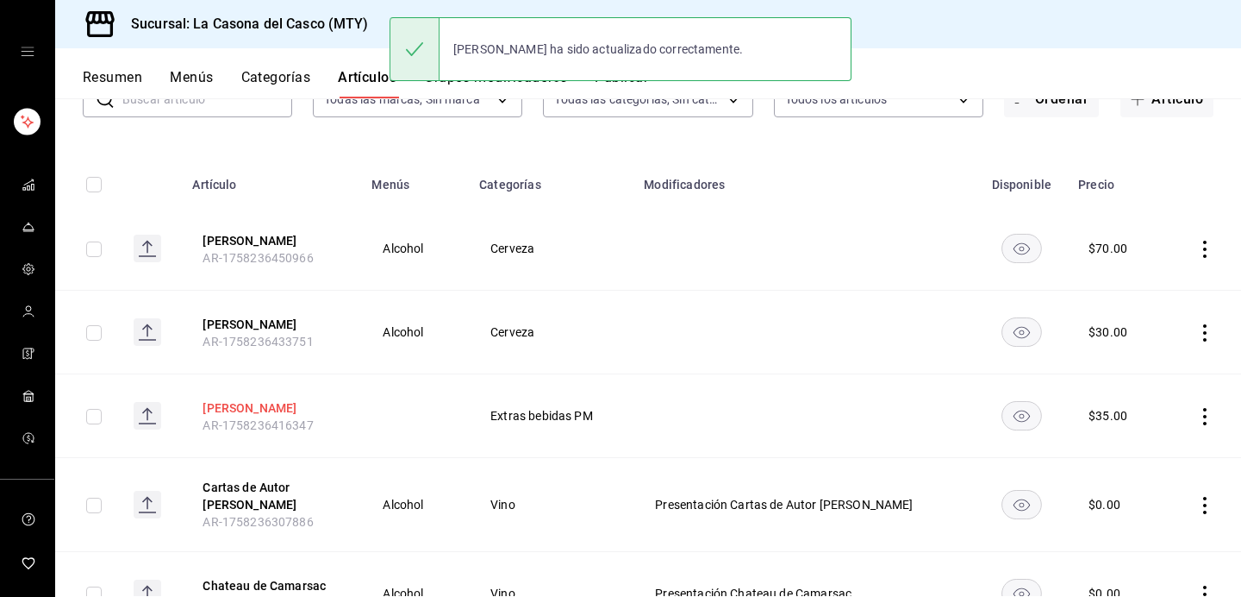
click at [232, 403] on button "[PERSON_NAME]" at bounding box center [272, 407] width 138 height 17
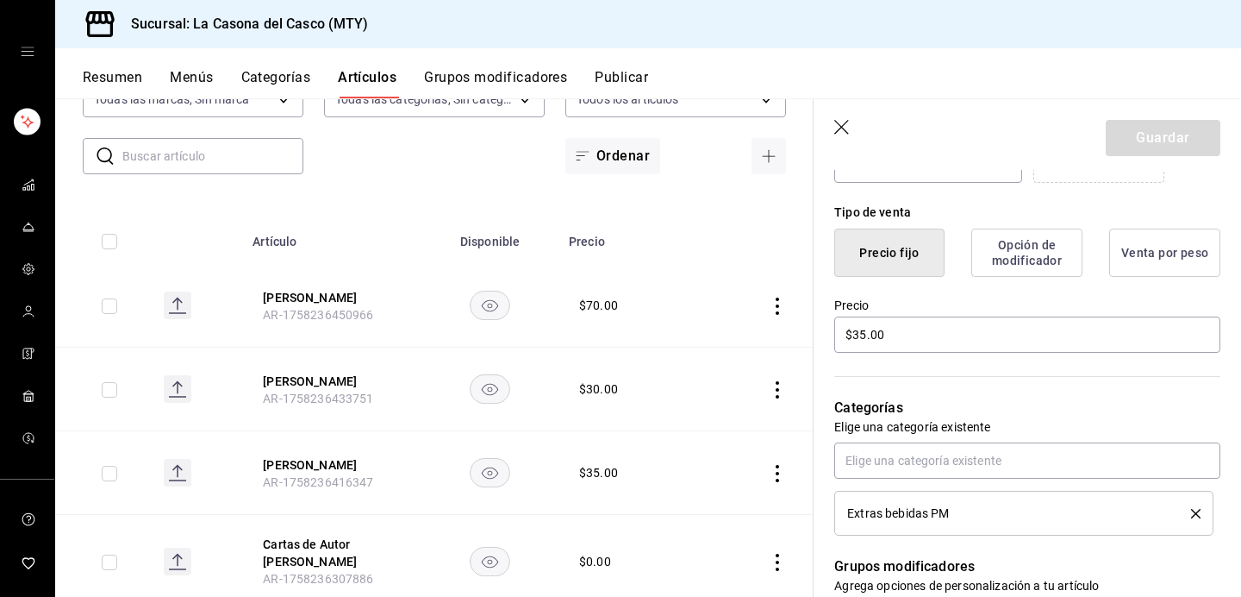
scroll to position [534, 0]
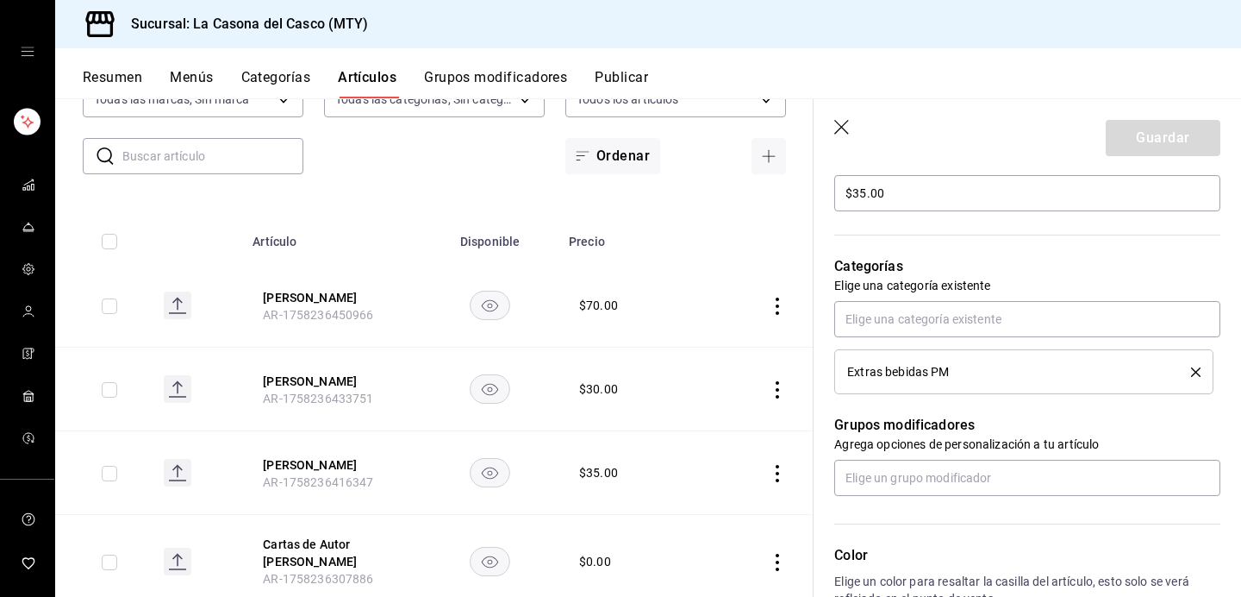
click at [1200, 370] on icon "delete" at bounding box center [1195, 371] width 9 height 9
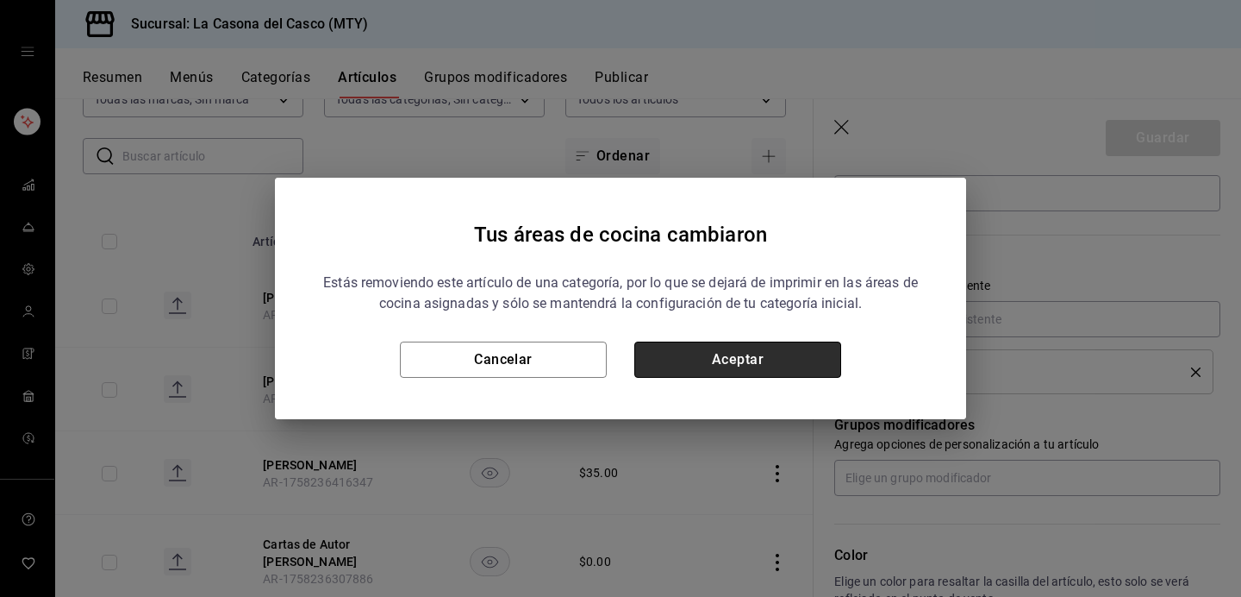
click at [783, 357] on button "Aceptar" at bounding box center [737, 359] width 207 height 36
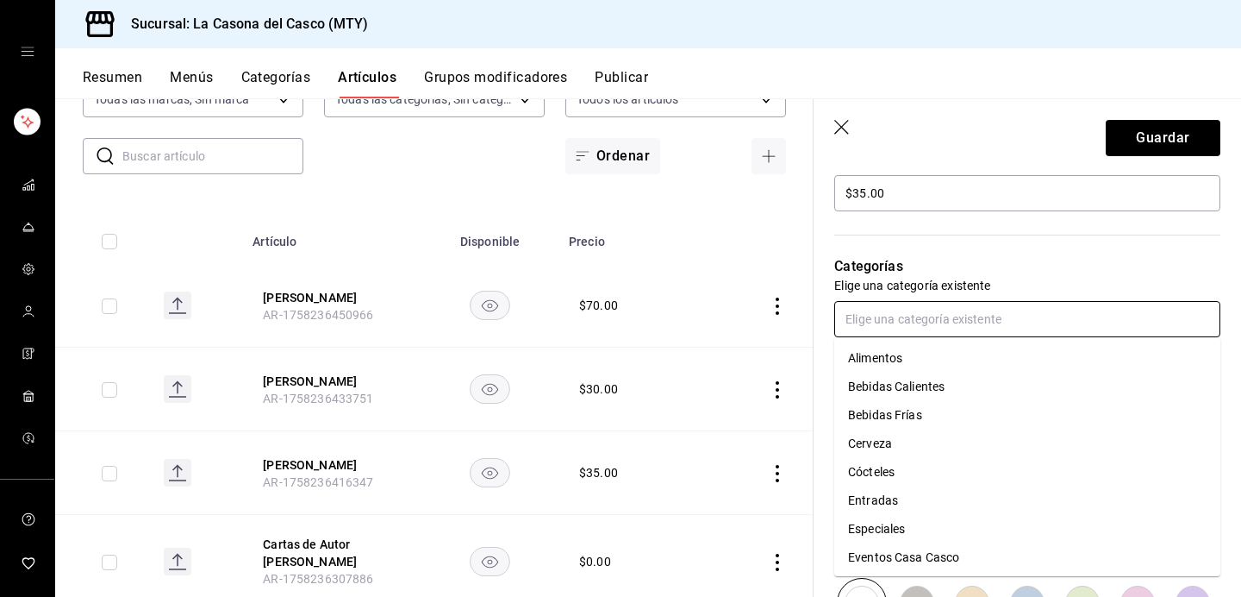
click at [969, 333] on input "text" at bounding box center [1027, 319] width 386 height 36
type input "c"
click at [895, 378] on li "Cerveza" at bounding box center [1027, 386] width 386 height 28
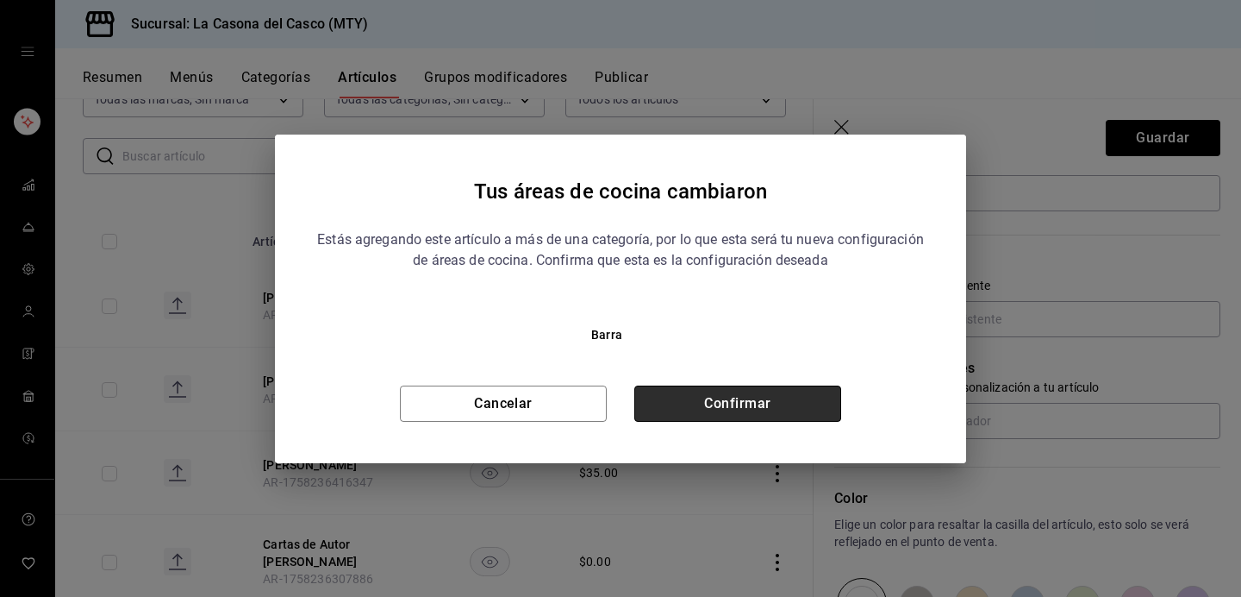
click at [759, 412] on button "Confirmar" at bounding box center [737, 403] width 207 height 36
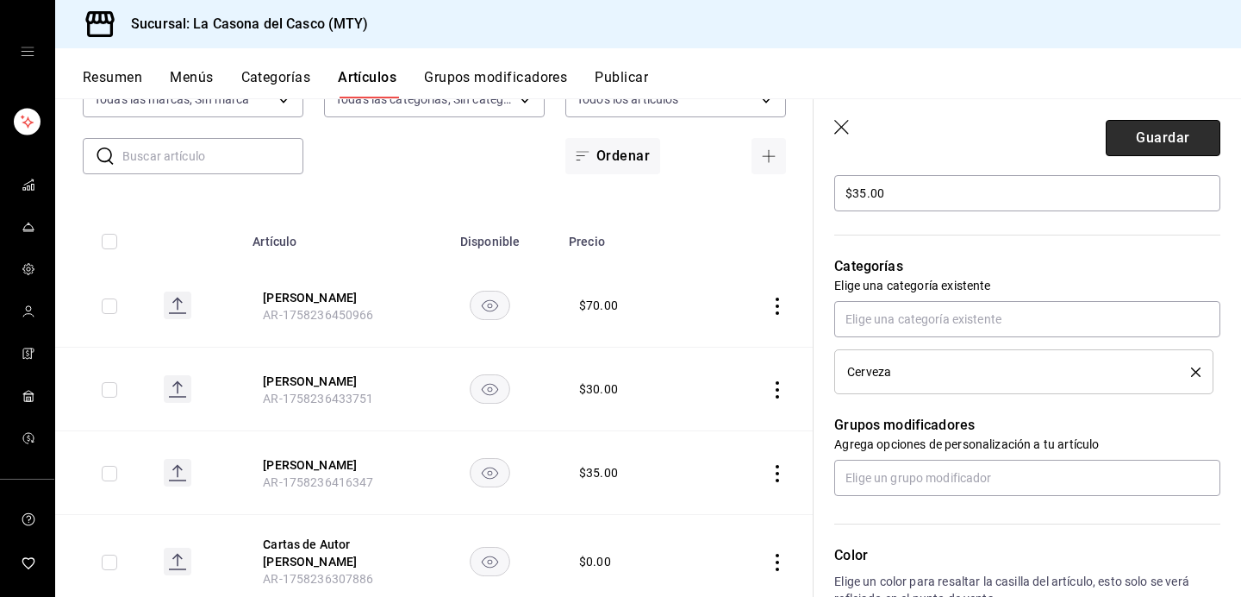
click at [1178, 148] on button "Guardar" at bounding box center [1163, 138] width 115 height 36
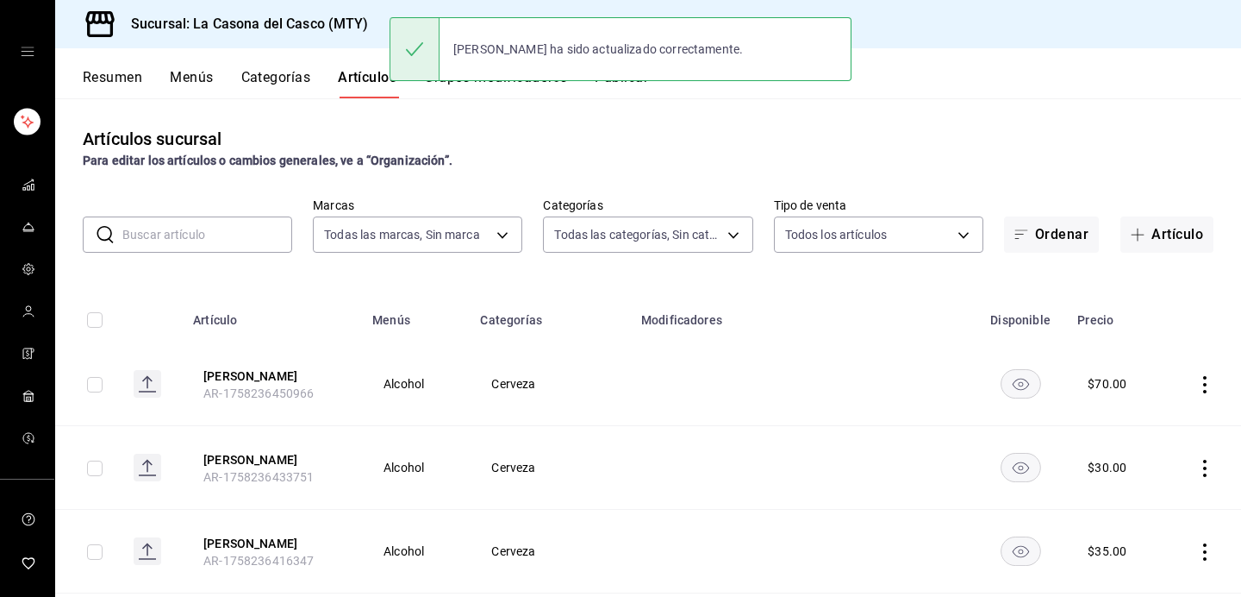
click at [507, 84] on div "[PERSON_NAME] ha sido actualizado correctamente." at bounding box center [621, 49] width 462 height 74
click at [647, 102] on div "Artículos sucursal Para editar los artículos o cambios generales, ve a “Organiz…" at bounding box center [648, 346] width 1186 height 497
click at [640, 93] on button "Publicar" at bounding box center [621, 83] width 53 height 29
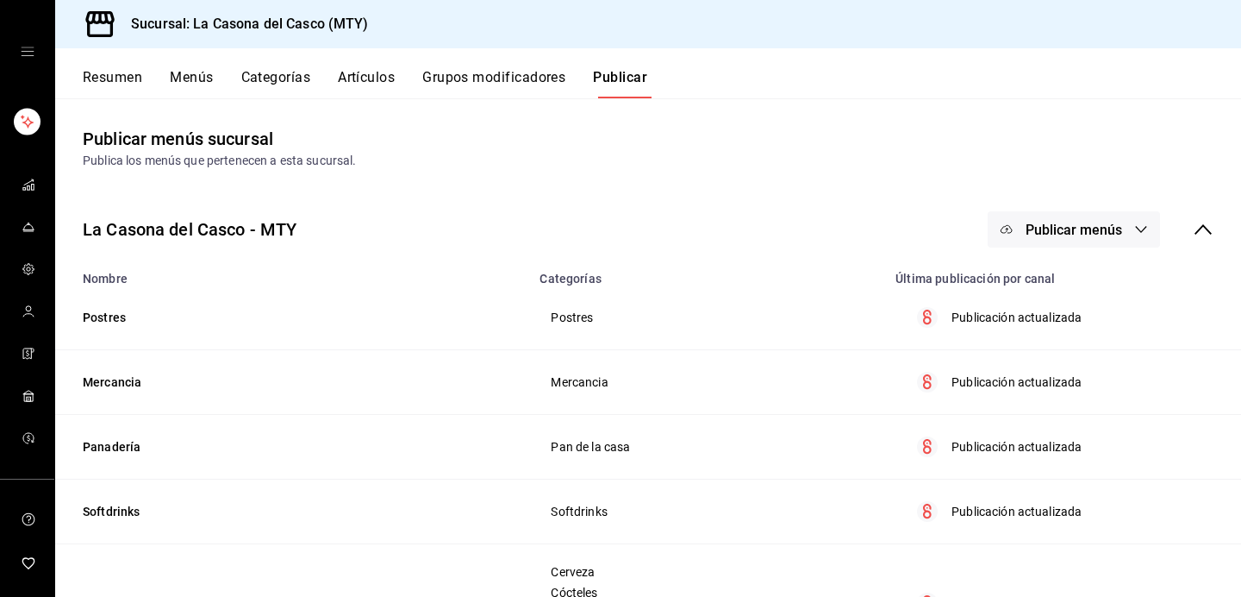
click at [1046, 234] on span "Publicar menús" at bounding box center [1074, 230] width 97 height 16
click at [1053, 275] on div at bounding box center [1033, 286] width 48 height 28
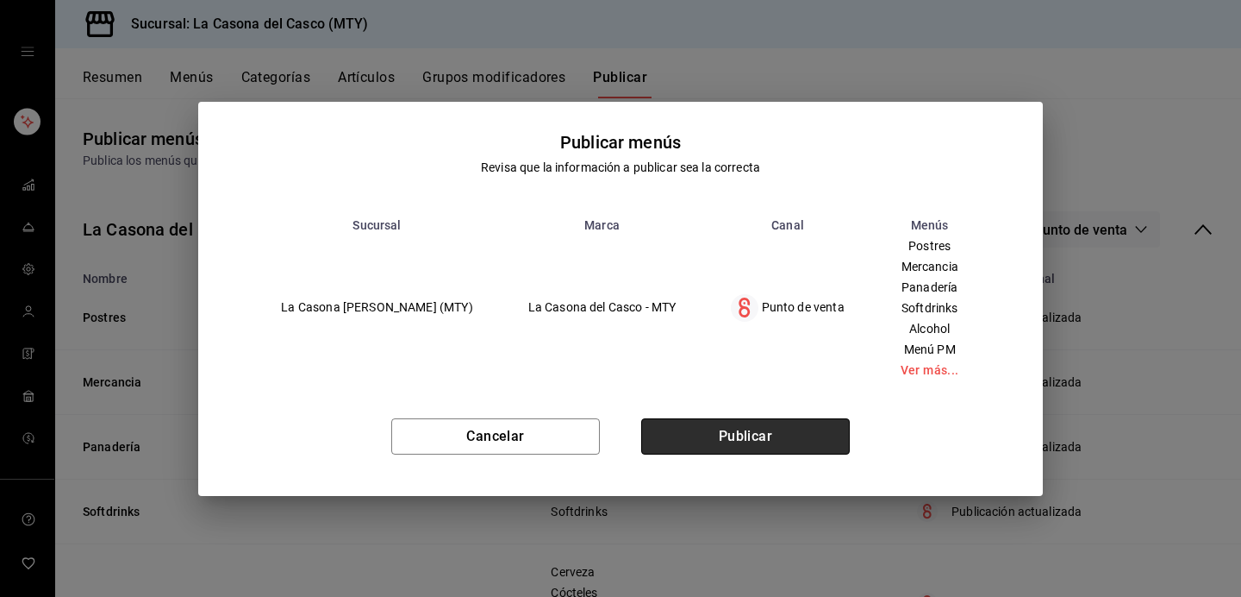
click at [767, 418] on button "Publicar" at bounding box center [745, 436] width 209 height 36
